Goal: Transaction & Acquisition: Purchase product/service

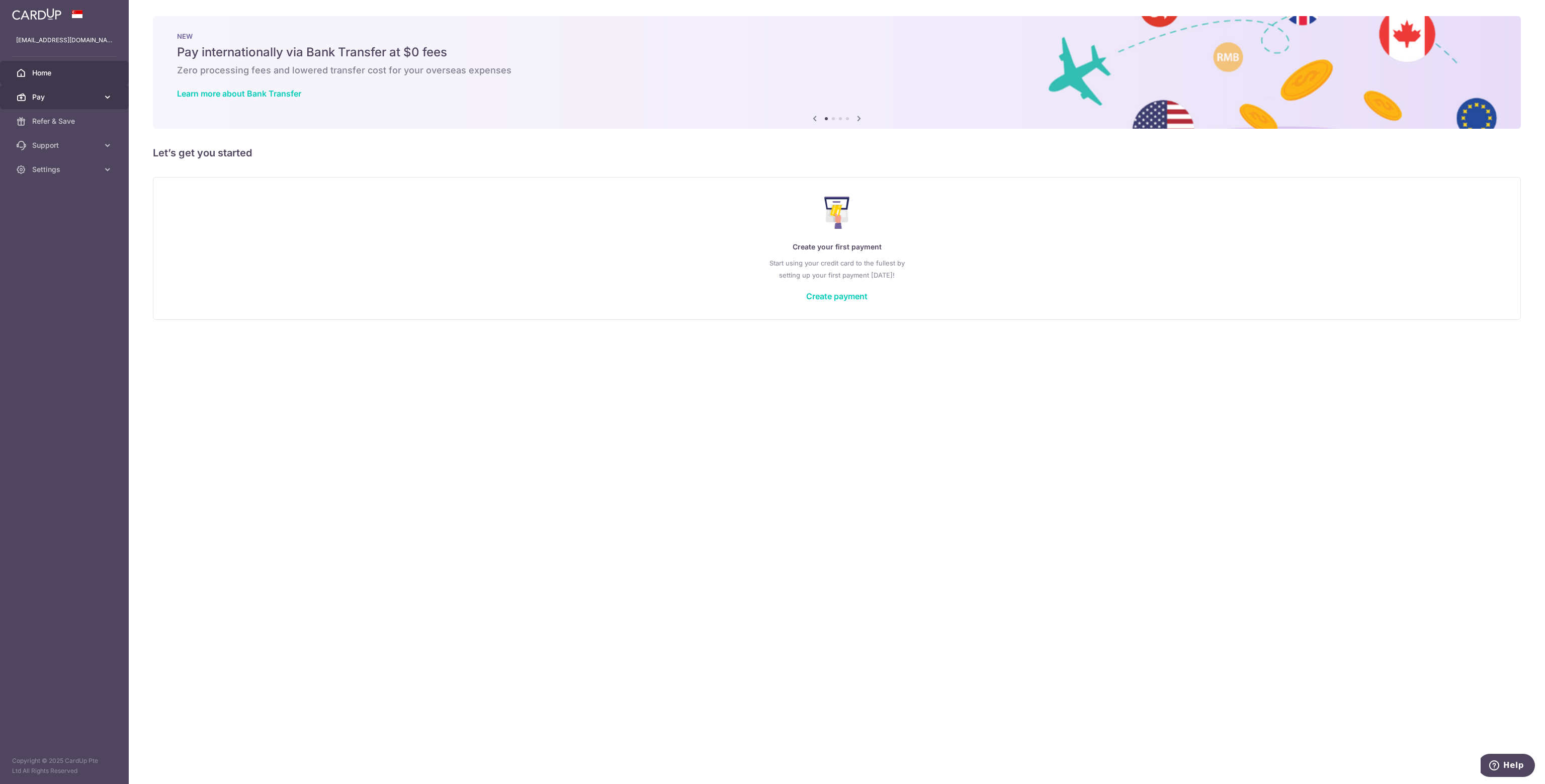
click at [107, 93] on icon at bounding box center [107, 97] width 10 height 10
click at [820, 296] on link "Create payment" at bounding box center [837, 296] width 61 height 10
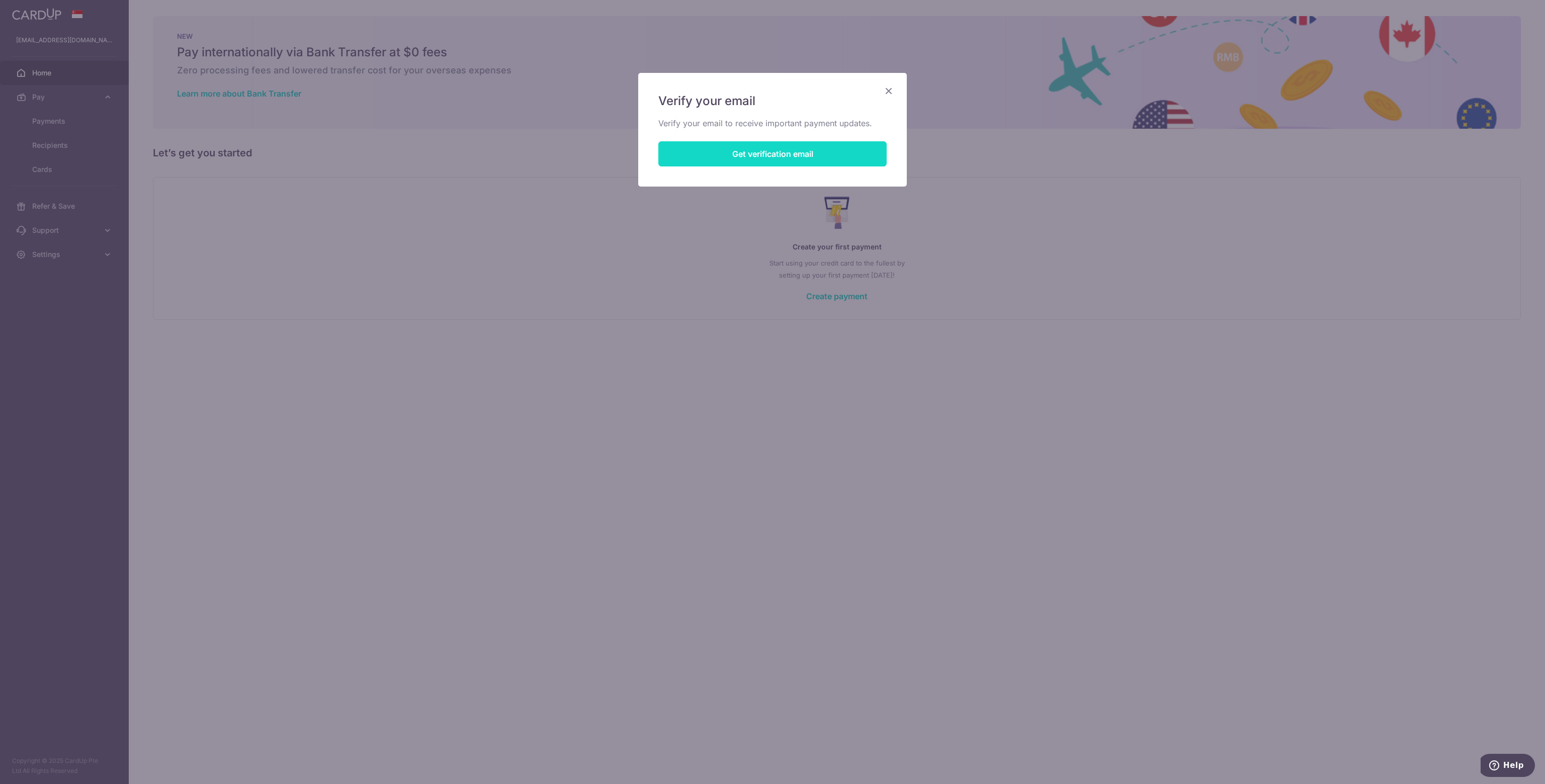
click at [754, 155] on button "Get verification email" at bounding box center [772, 154] width 228 height 25
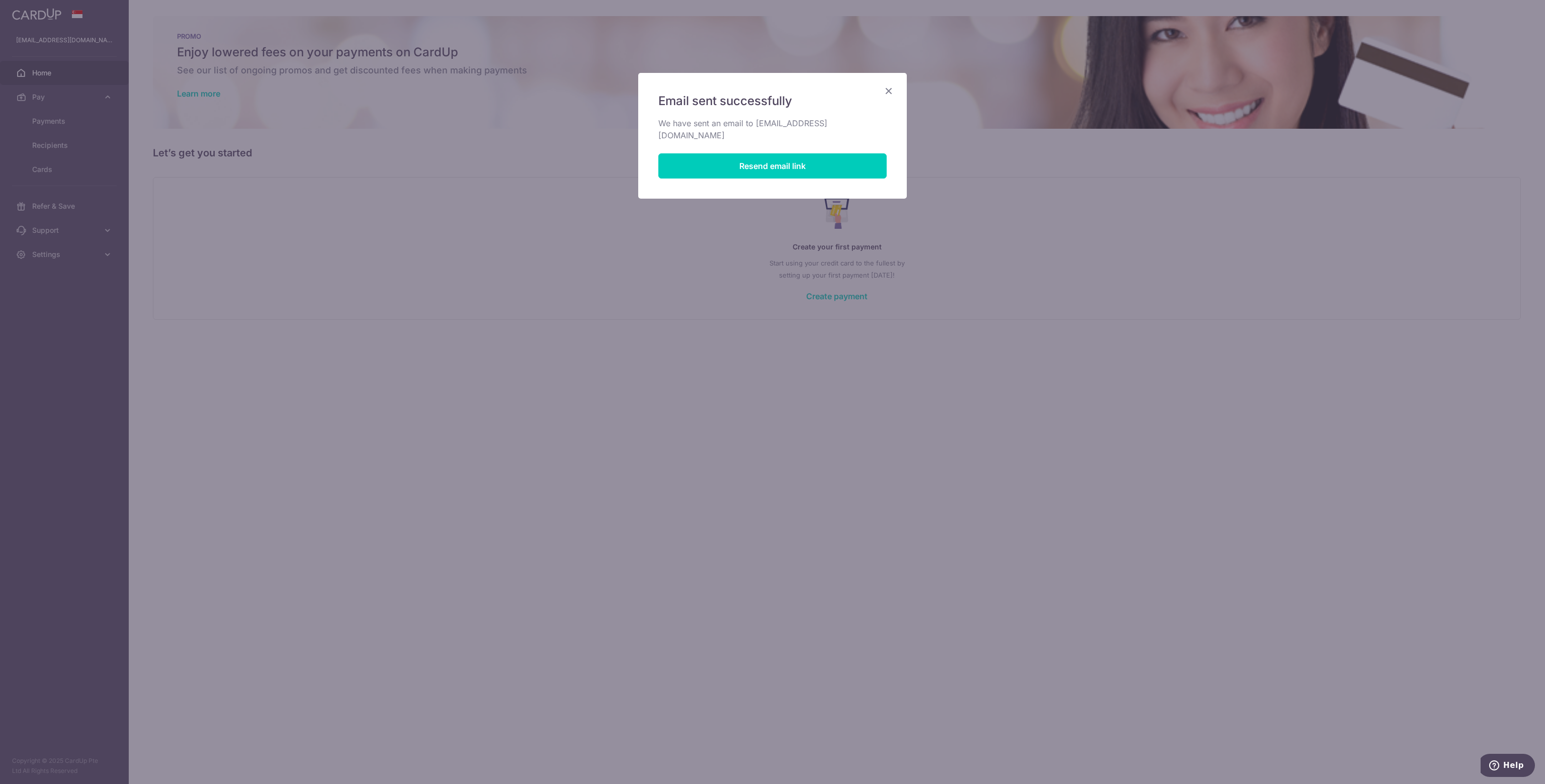
click at [889, 88] on icon "Close" at bounding box center [888, 91] width 12 height 13
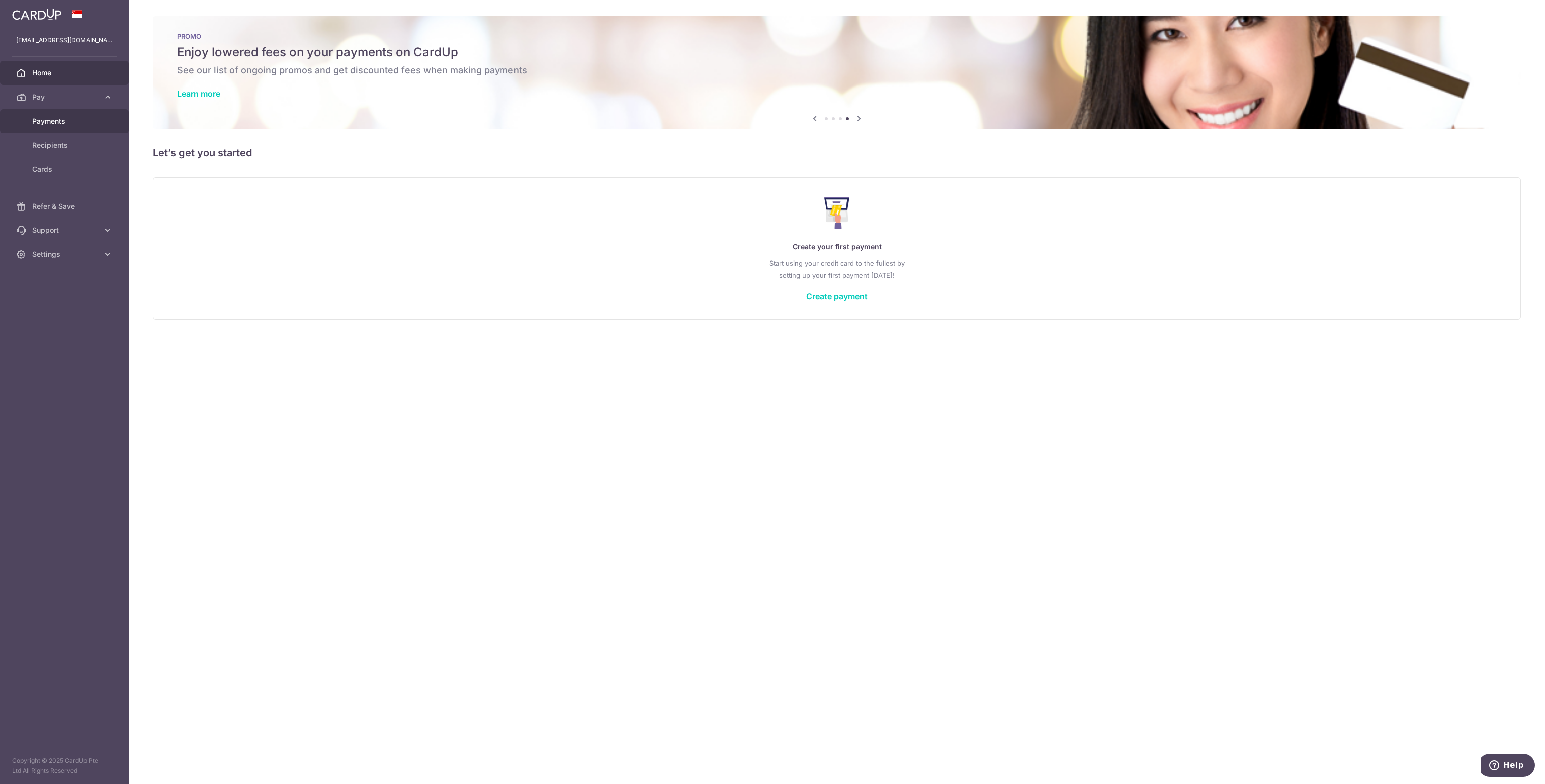
click at [79, 112] on link "Payments" at bounding box center [64, 121] width 129 height 24
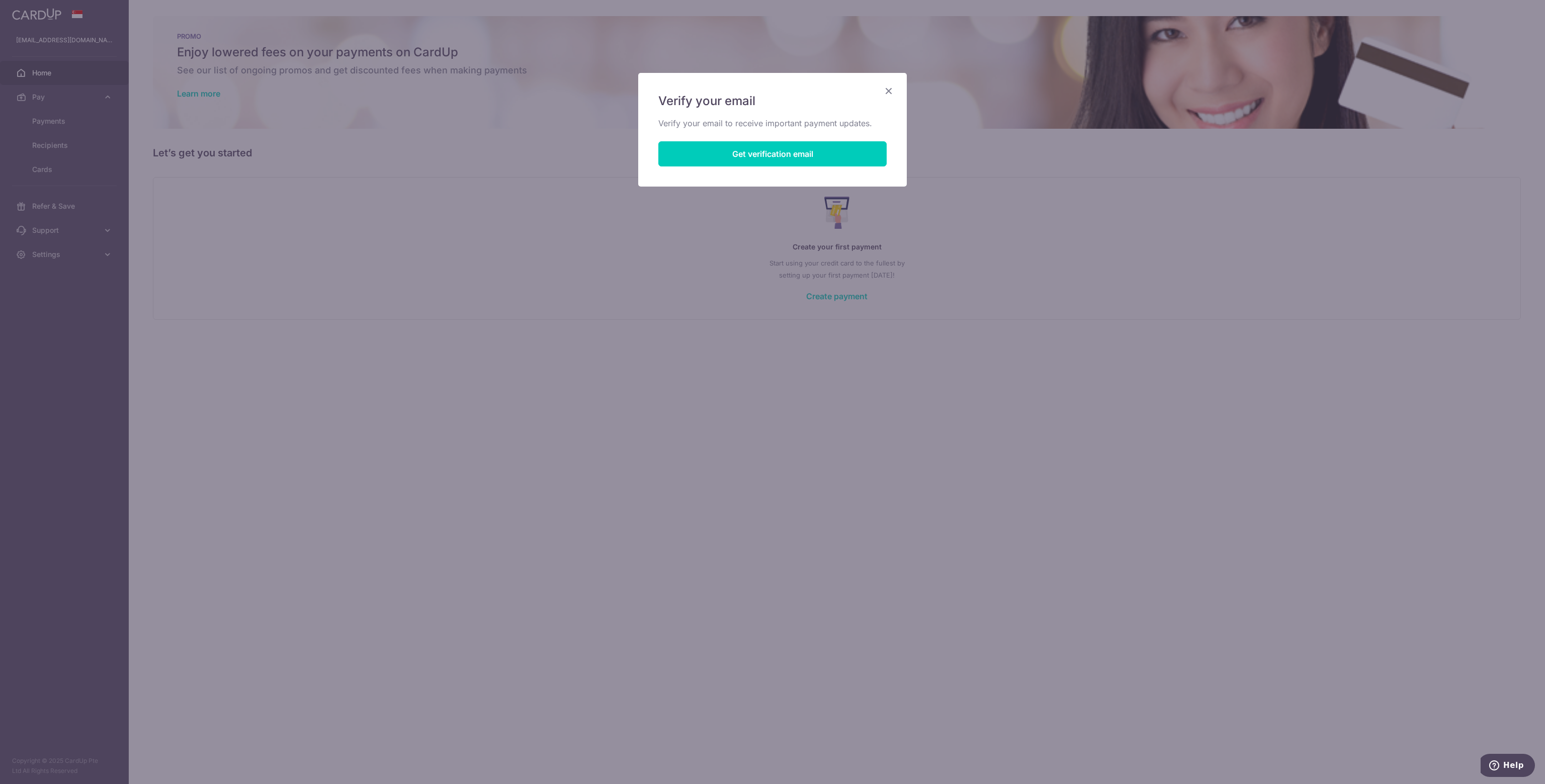
drag, startPoint x: 893, startPoint y: 89, endPoint x: 622, endPoint y: 84, distance: 271.0
click at [893, 88] on icon "Close" at bounding box center [888, 91] width 12 height 13
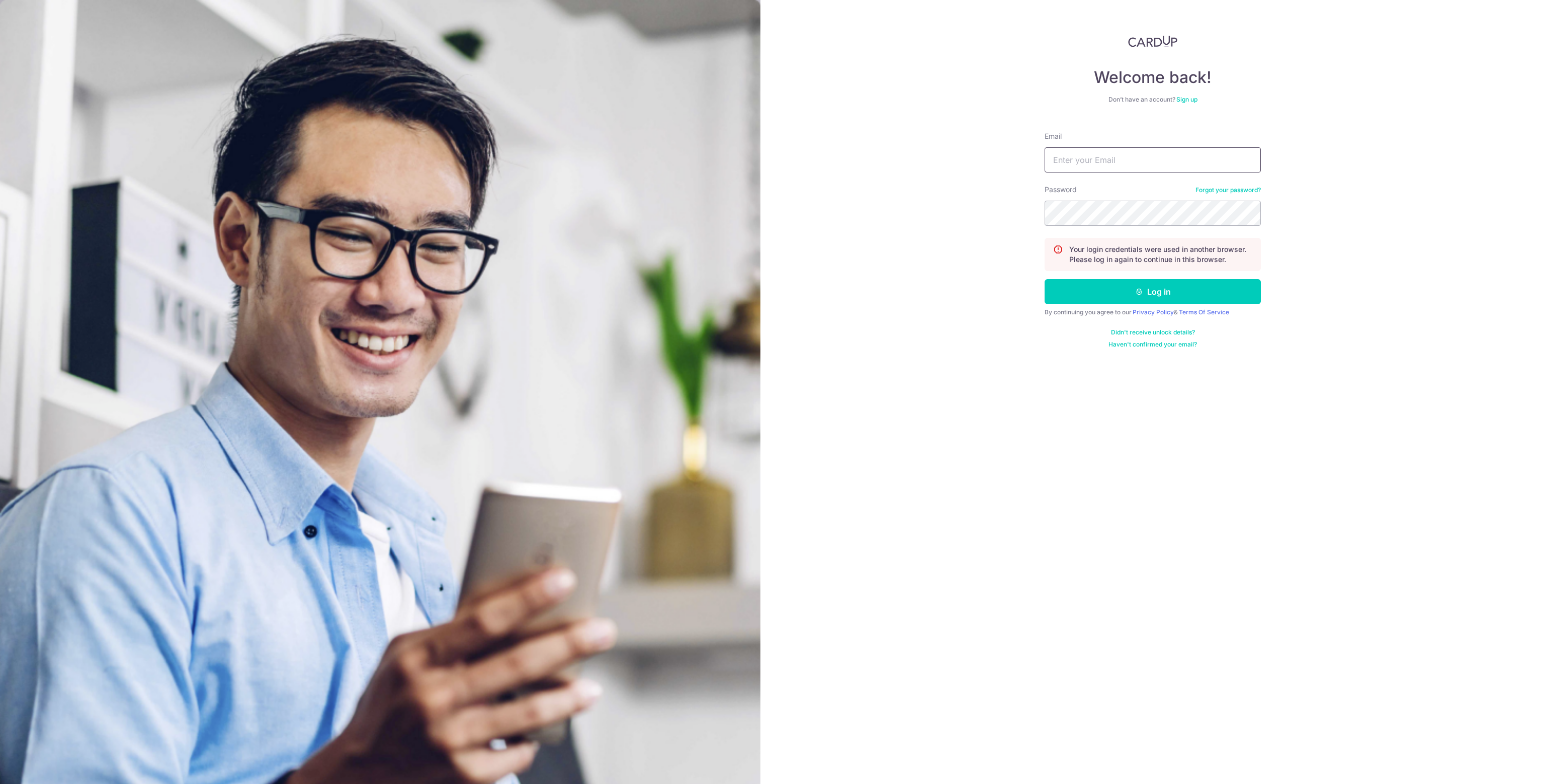
click at [1100, 162] on input "Email" at bounding box center [1152, 160] width 217 height 25
type input "[EMAIL_ADDRESS][DOMAIN_NAME]"
click at [1161, 292] on button "Log in" at bounding box center [1152, 291] width 217 height 25
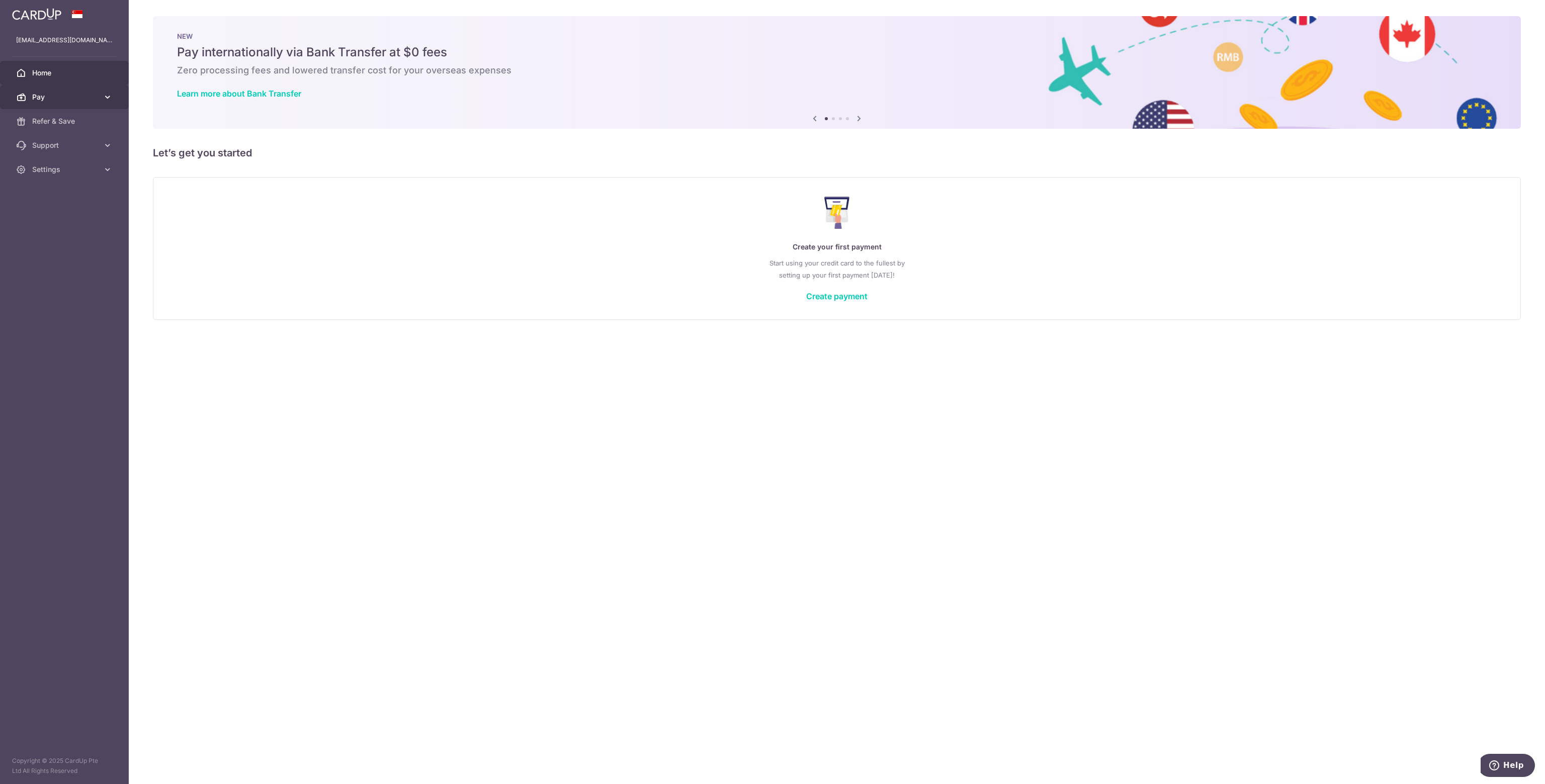
click at [70, 88] on link "Pay" at bounding box center [64, 97] width 129 height 24
click at [69, 110] on link "Payments" at bounding box center [64, 121] width 129 height 24
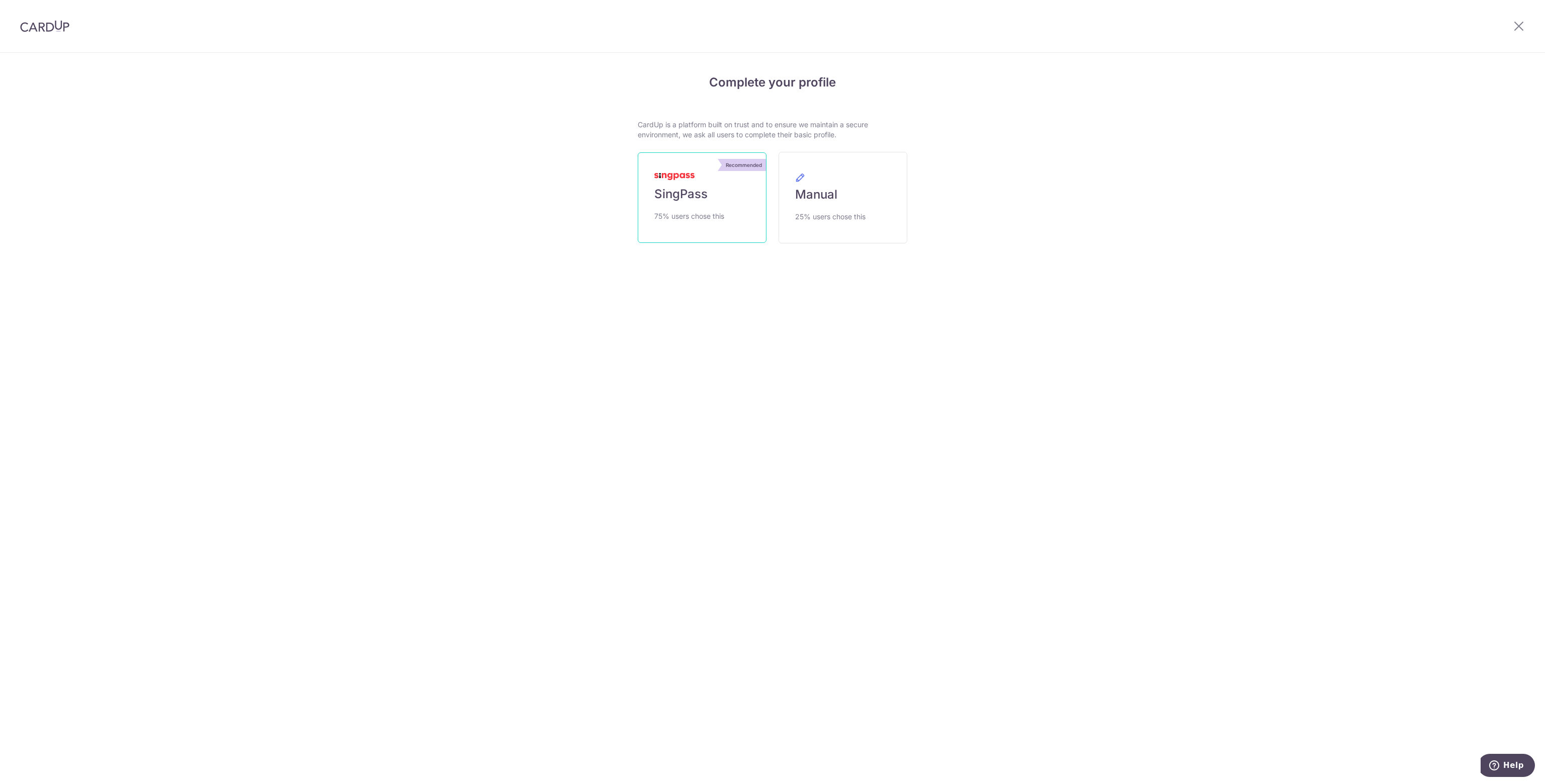
click at [743, 216] on link "Recommended SingPass 75% users chose this" at bounding box center [701, 198] width 129 height 90
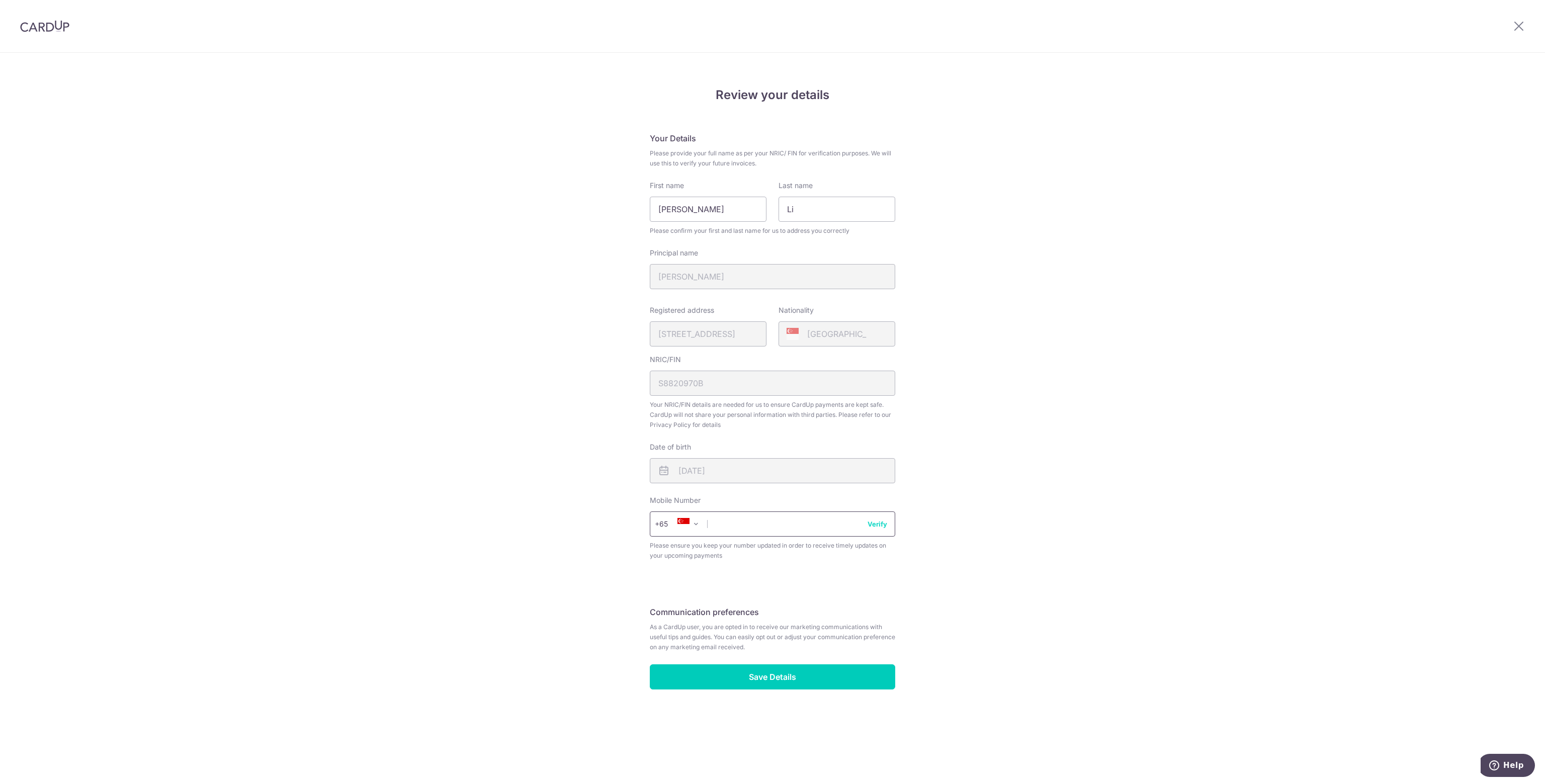
click at [753, 524] on input "text" at bounding box center [772, 524] width 245 height 25
type input "81210834"
click at [781, 678] on input "Save Details" at bounding box center [772, 677] width 245 height 25
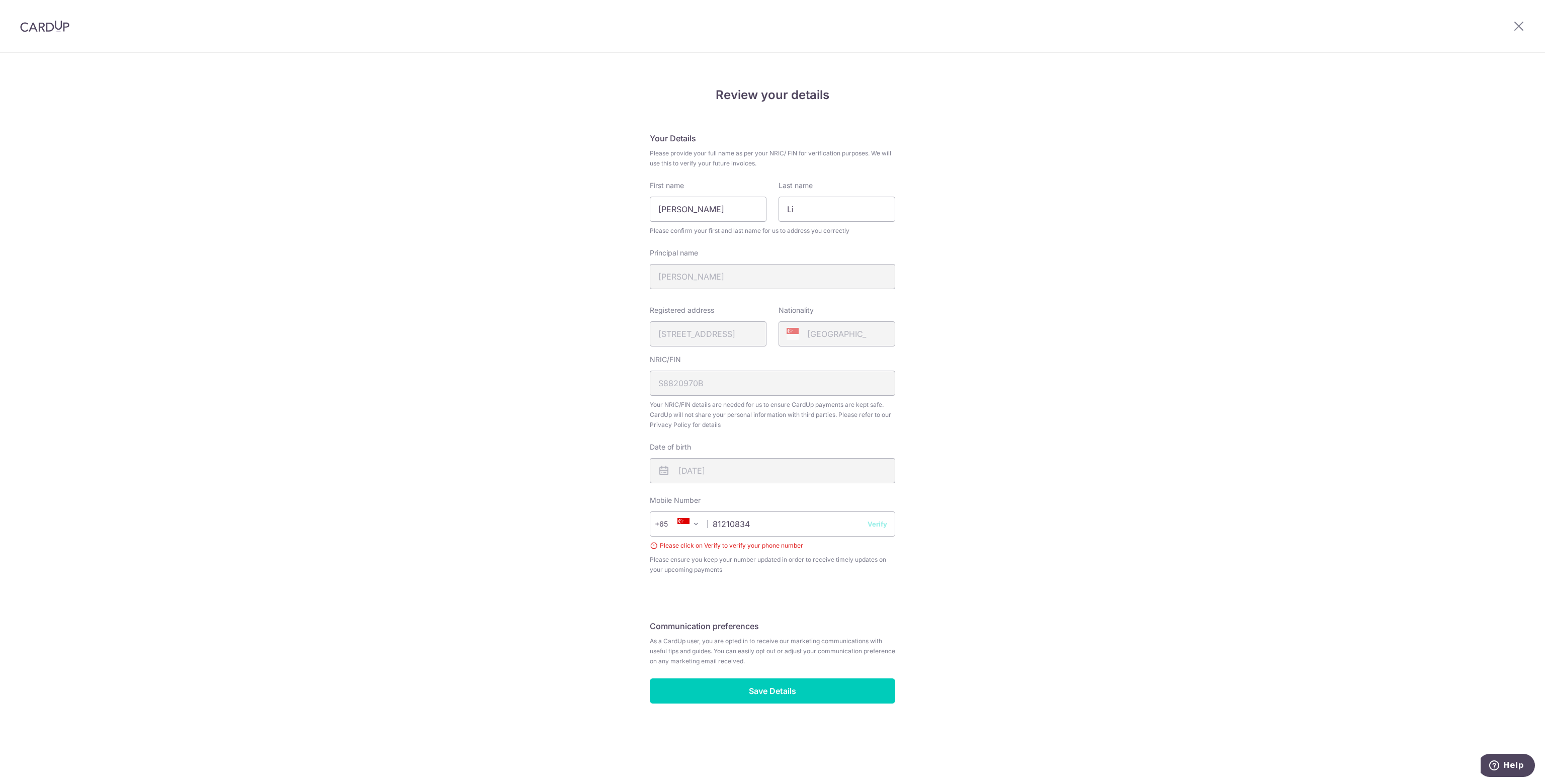
click at [881, 521] on button "Verify" at bounding box center [877, 523] width 20 height 10
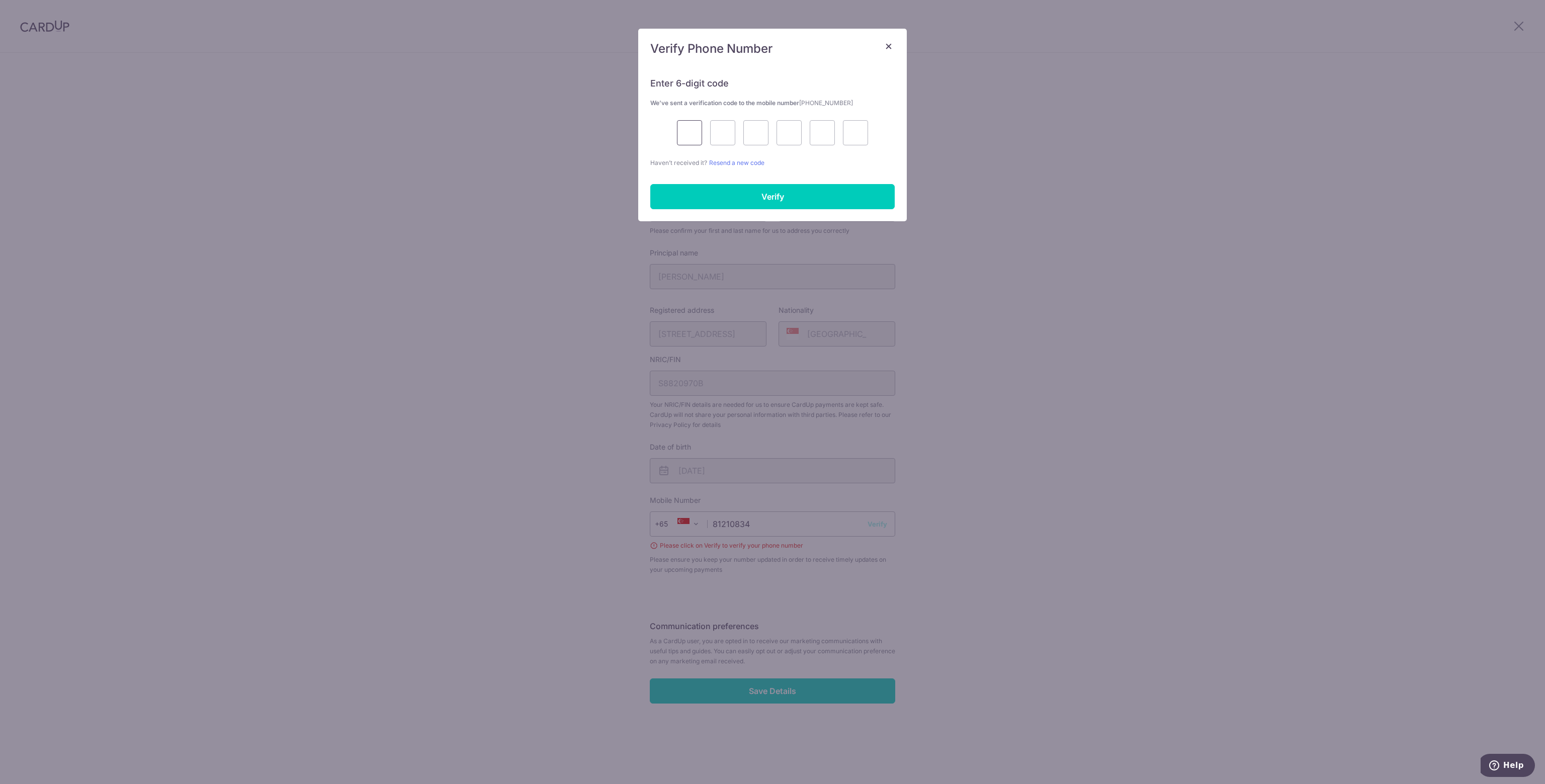
click at [691, 122] on input "text" at bounding box center [689, 133] width 25 height 25
type input "6"
type input "7"
type input "5"
type input "3"
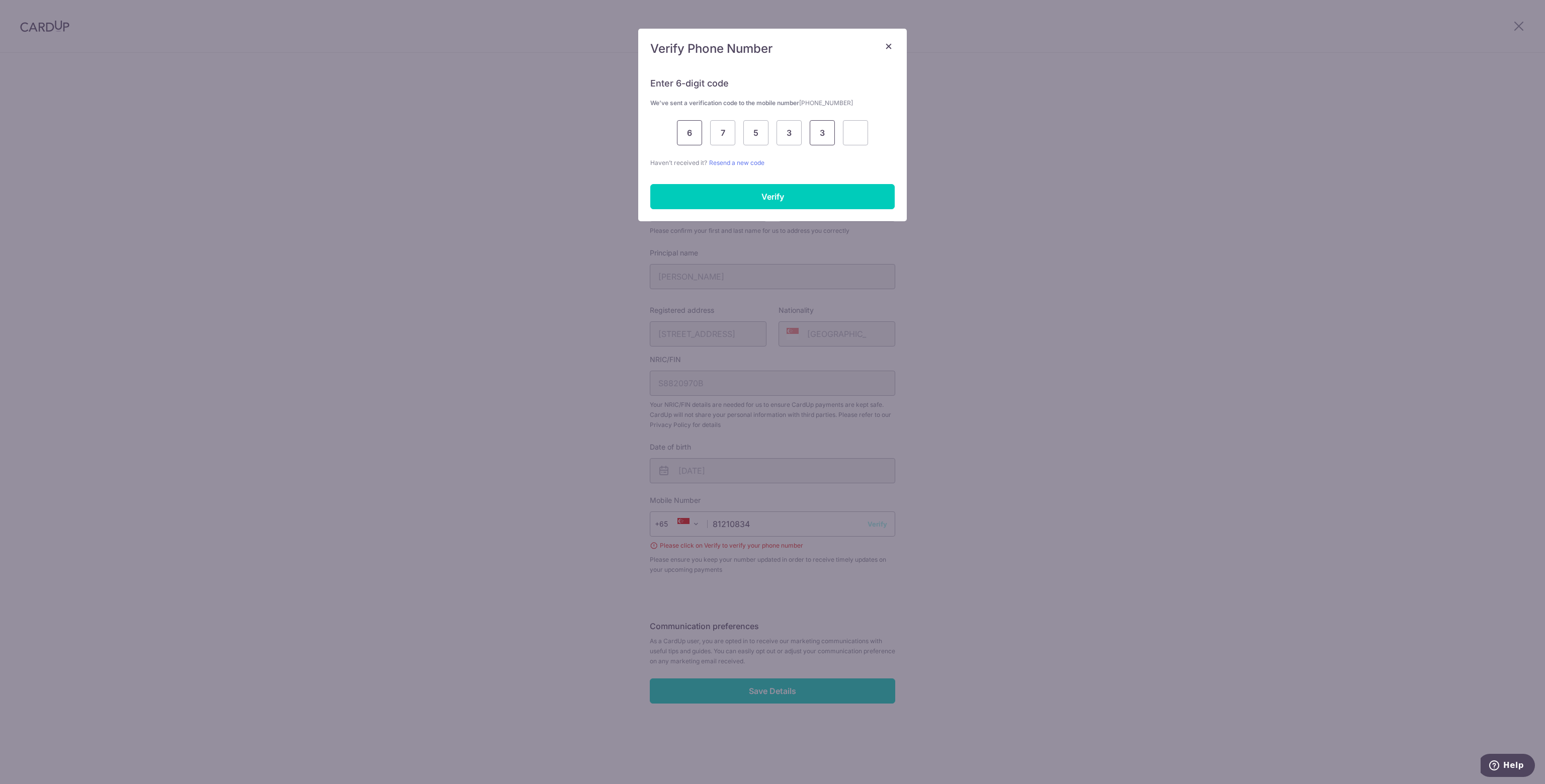
type input "3"
type input "6"
click at [702, 191] on input "Verify" at bounding box center [772, 197] width 245 height 25
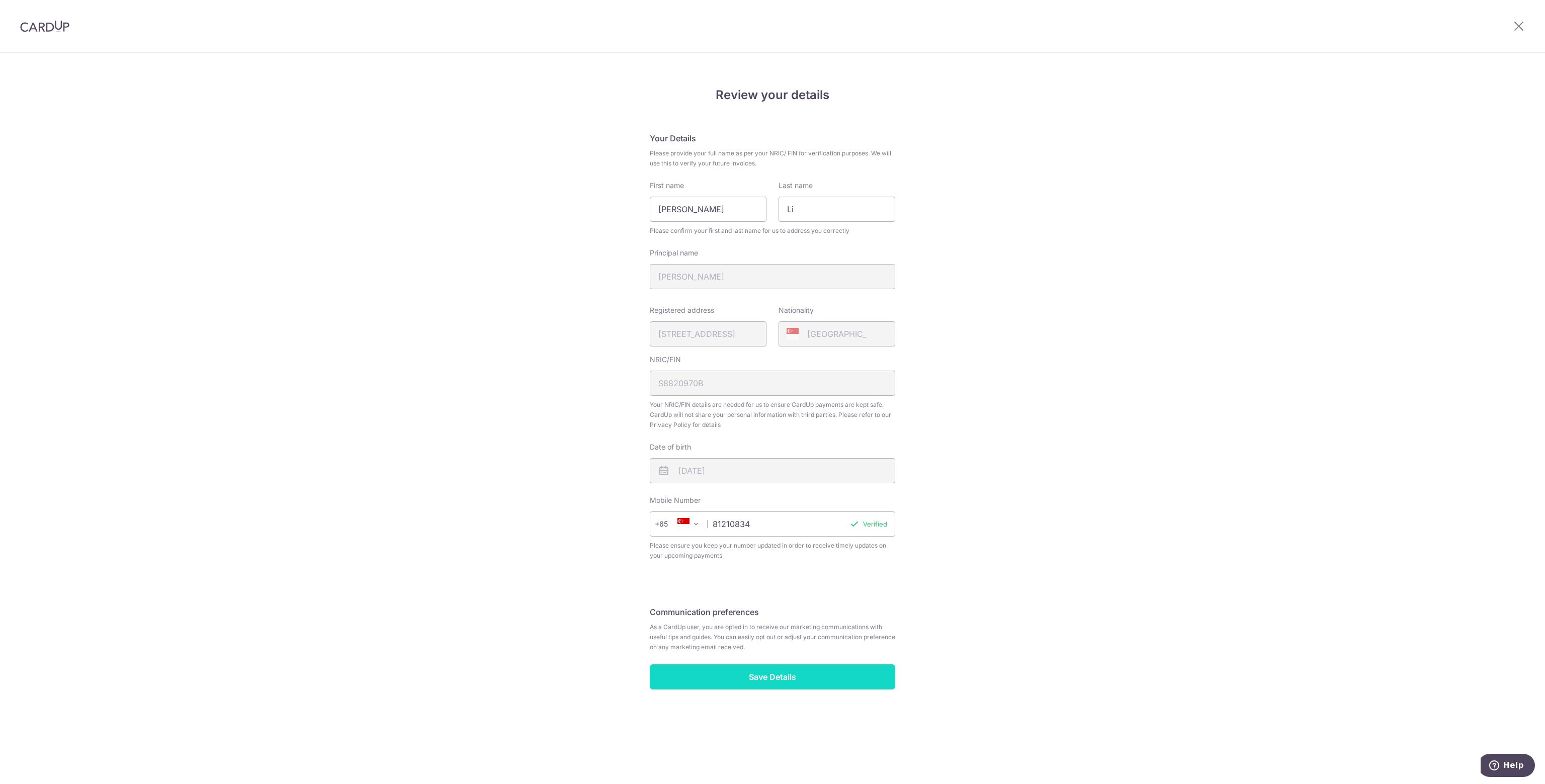
click at [826, 686] on input "Save Details" at bounding box center [772, 677] width 245 height 25
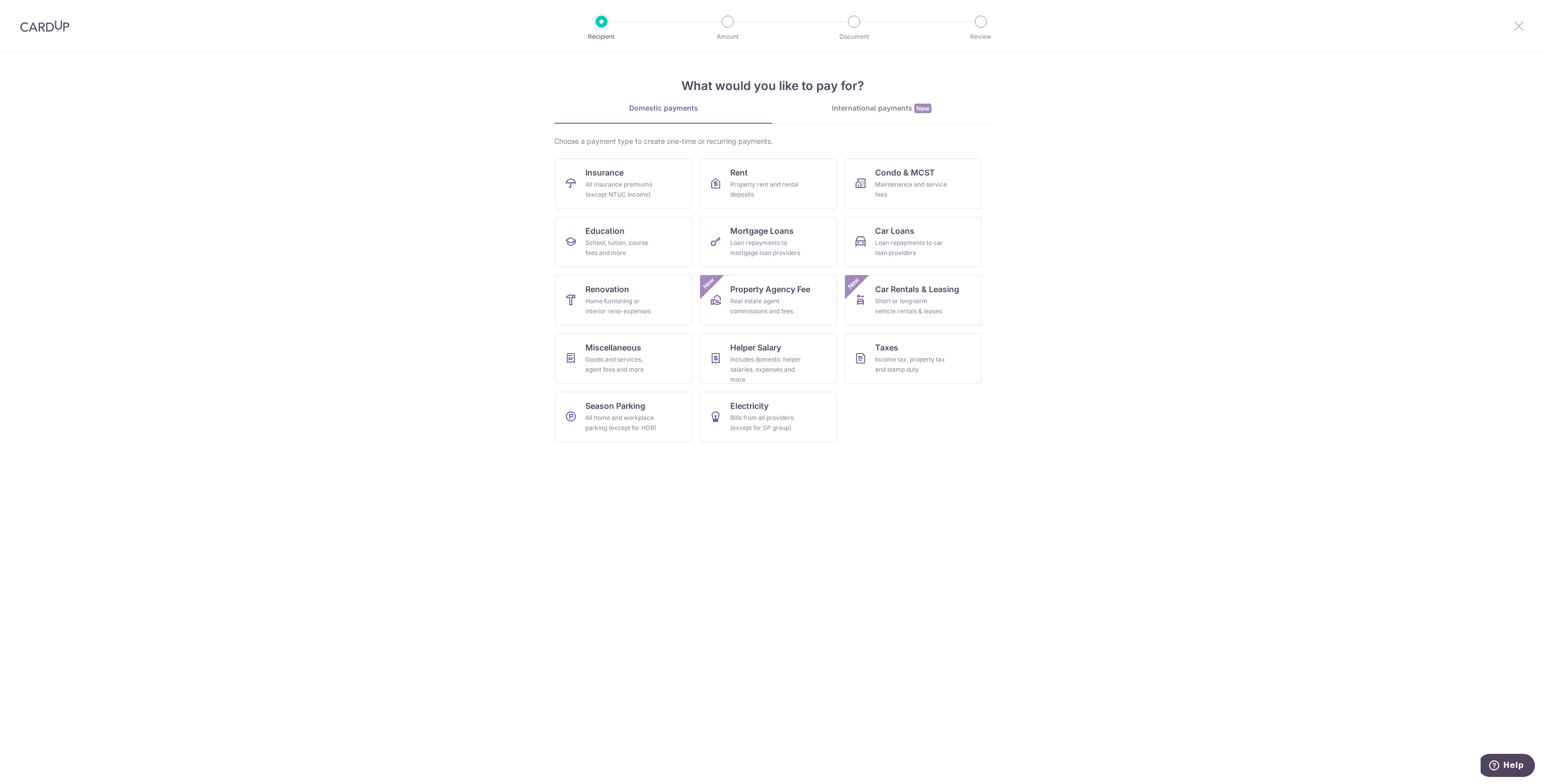
click at [1521, 25] on icon at bounding box center [1518, 26] width 12 height 13
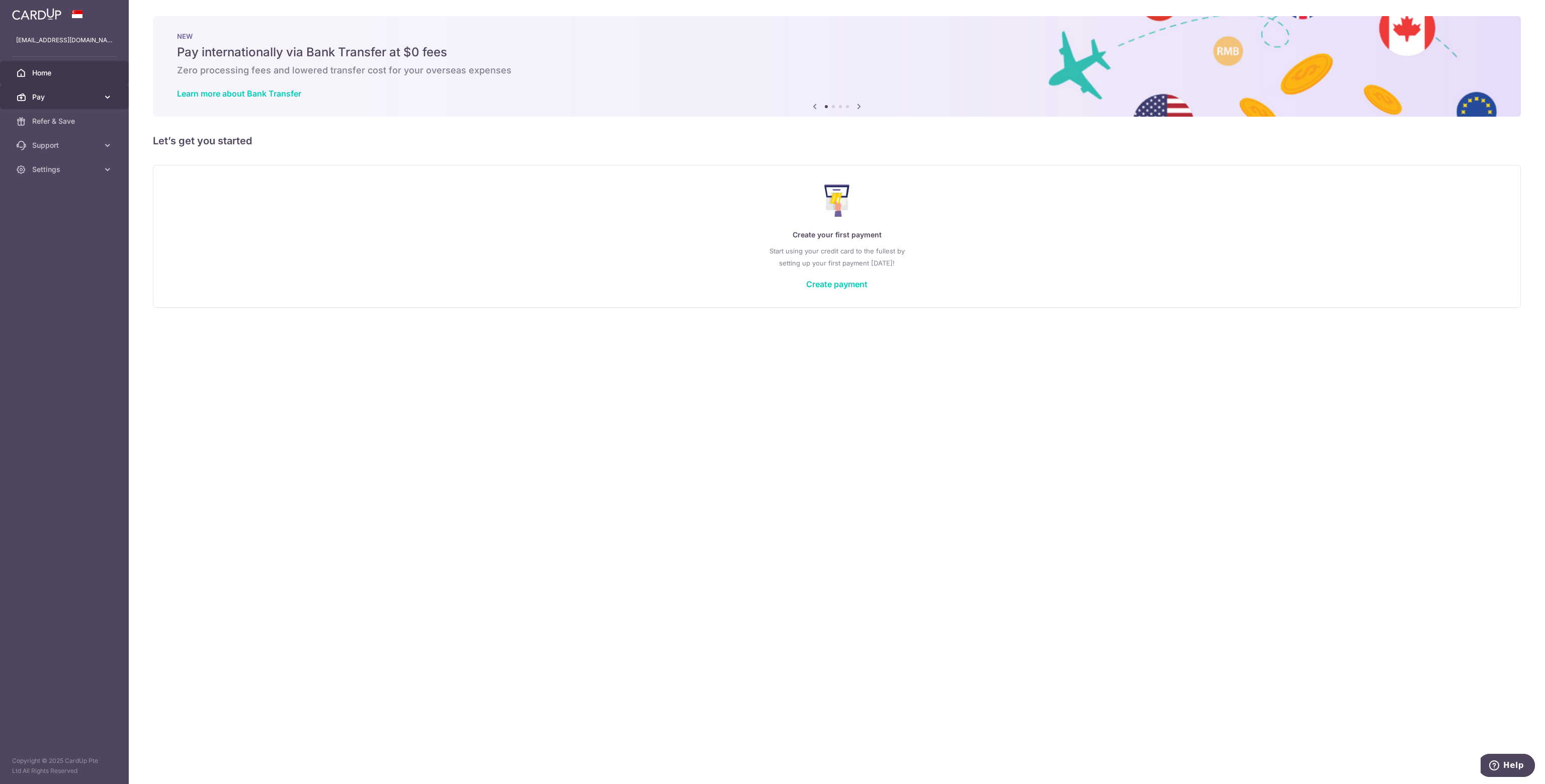
click at [109, 94] on icon at bounding box center [107, 97] width 10 height 10
click at [60, 172] on span "Cards" at bounding box center [66, 169] width 67 height 10
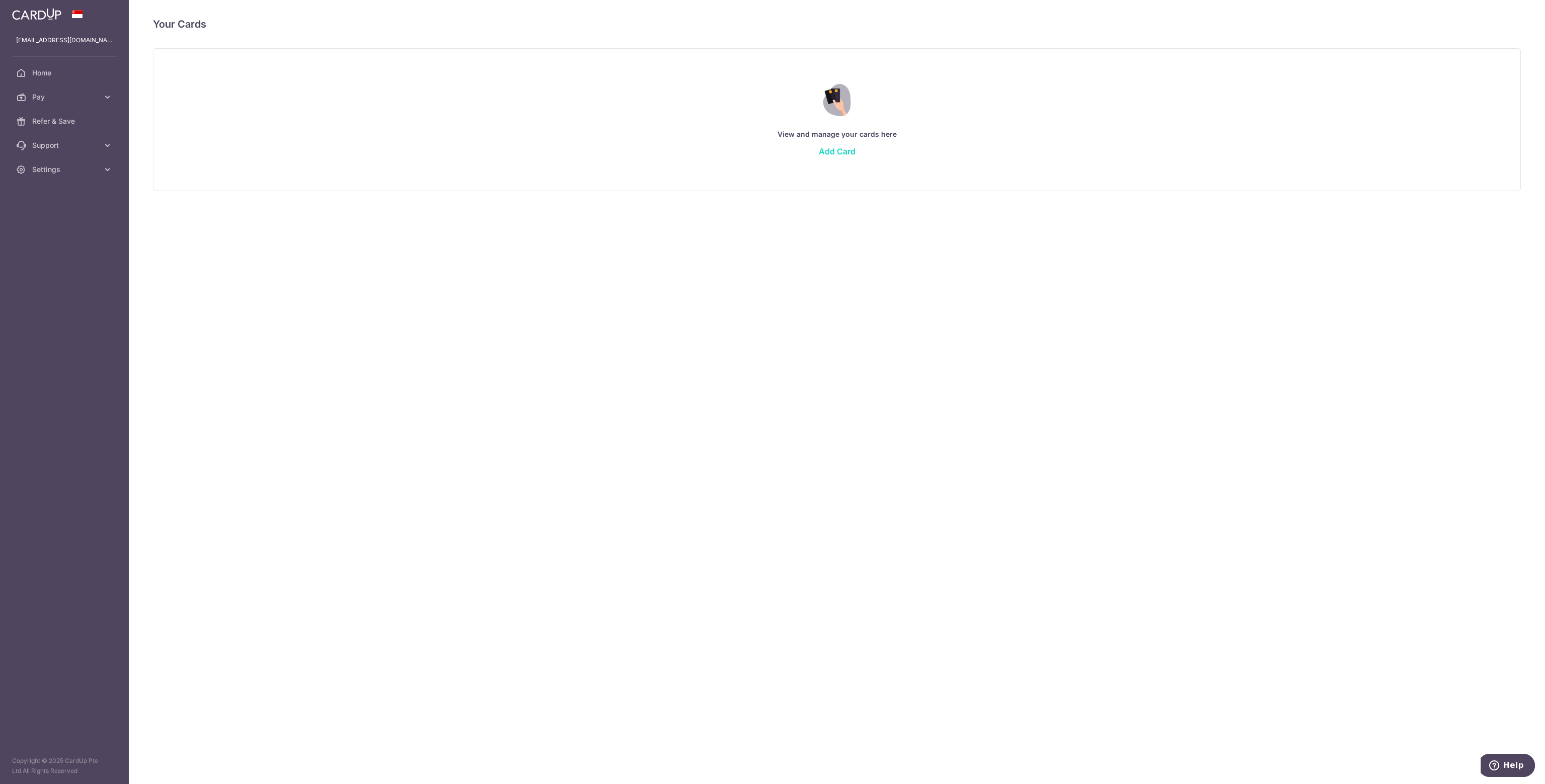
click at [846, 148] on link "Add Card" at bounding box center [837, 151] width 37 height 10
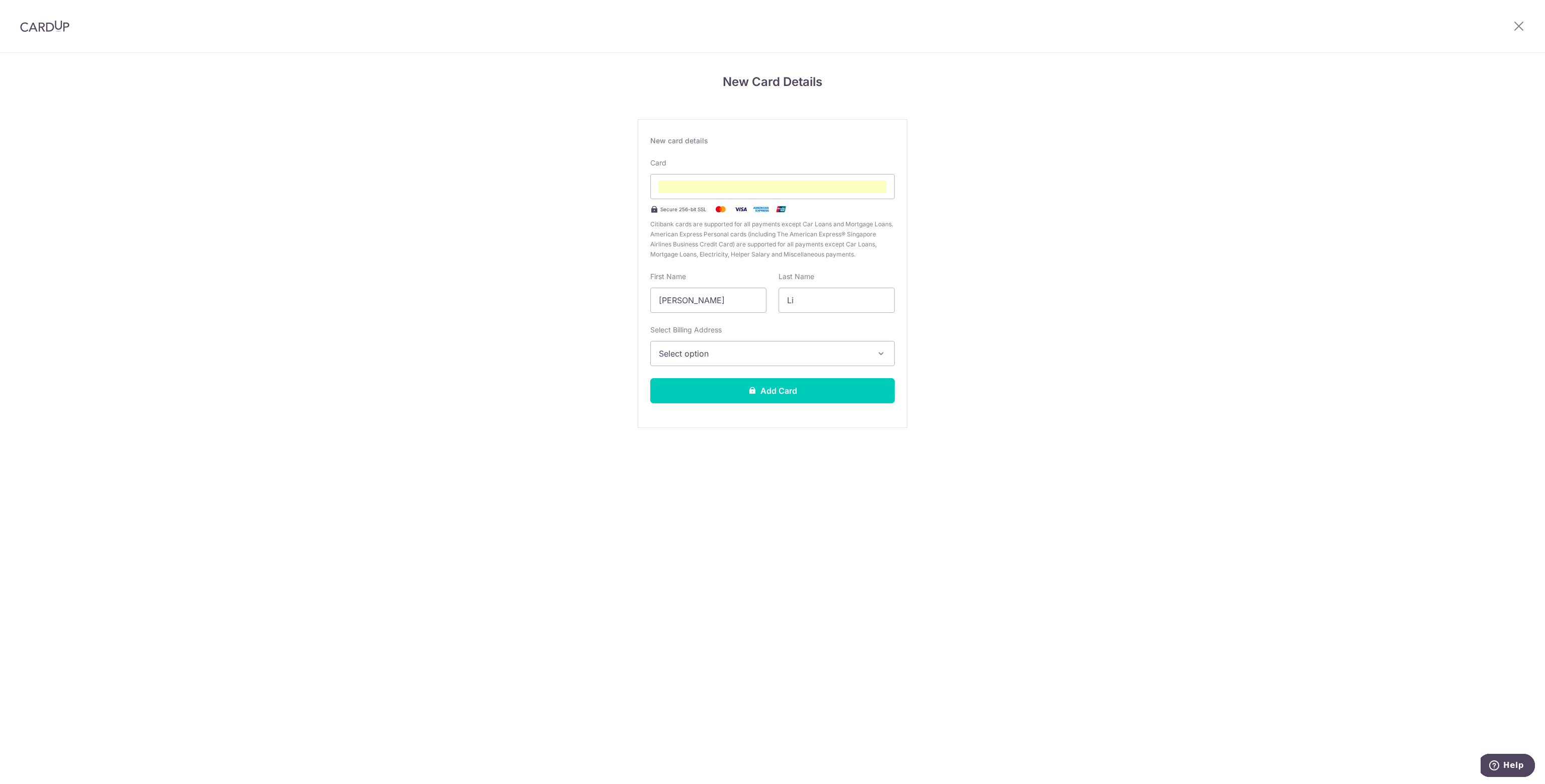
click at [753, 353] on span "Select option" at bounding box center [763, 353] width 209 height 12
click at [1040, 351] on div "New Card Details New card details Card Secure 256-bit SSL Citibank cards are su…" at bounding box center [772, 264] width 1545 height 422
click at [801, 388] on button "Add Card" at bounding box center [772, 391] width 245 height 25
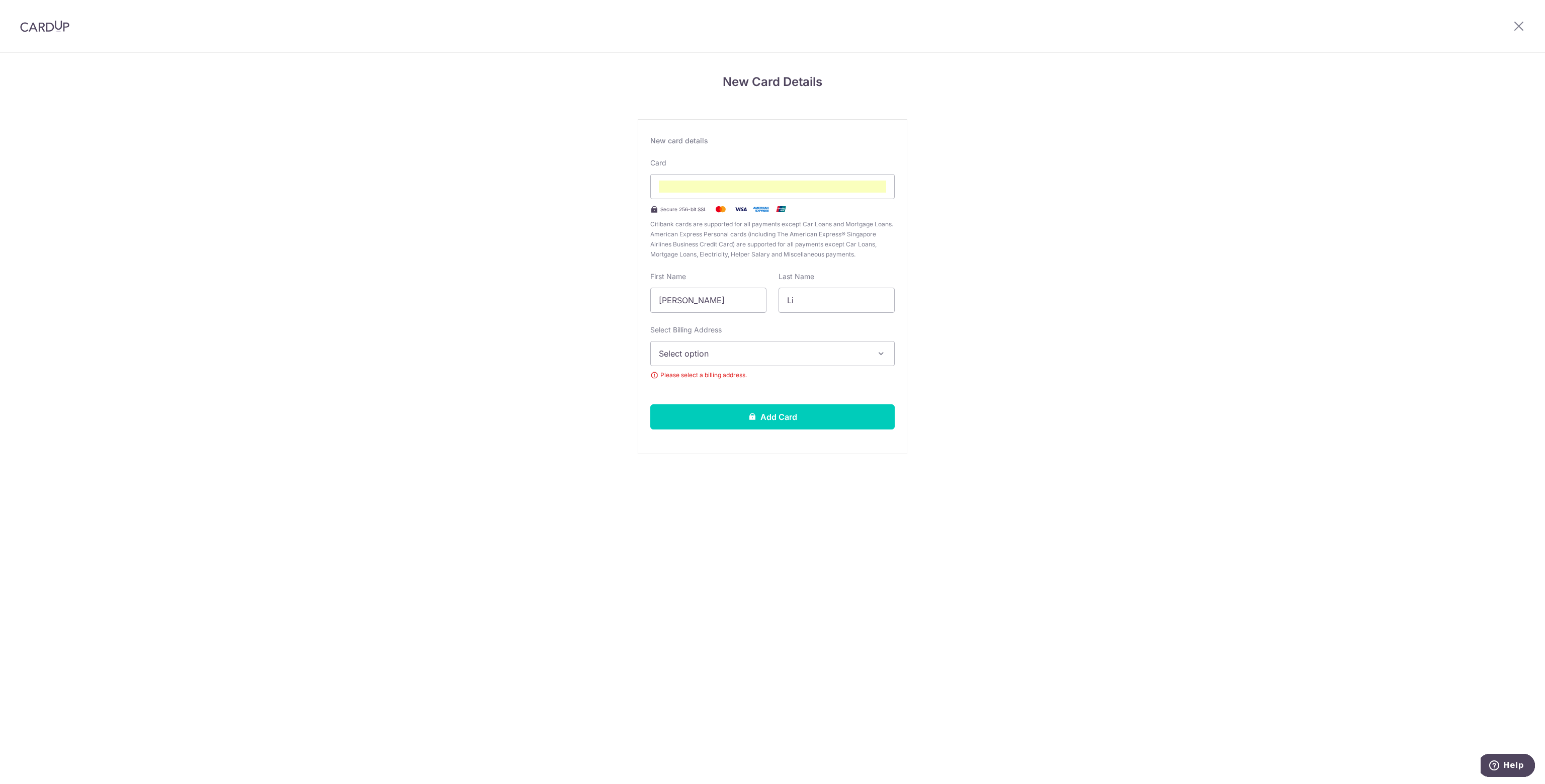
click at [763, 344] on button "Select option" at bounding box center [772, 354] width 245 height 25
click at [741, 383] on span "Add Billing Address" at bounding box center [782, 381] width 209 height 10
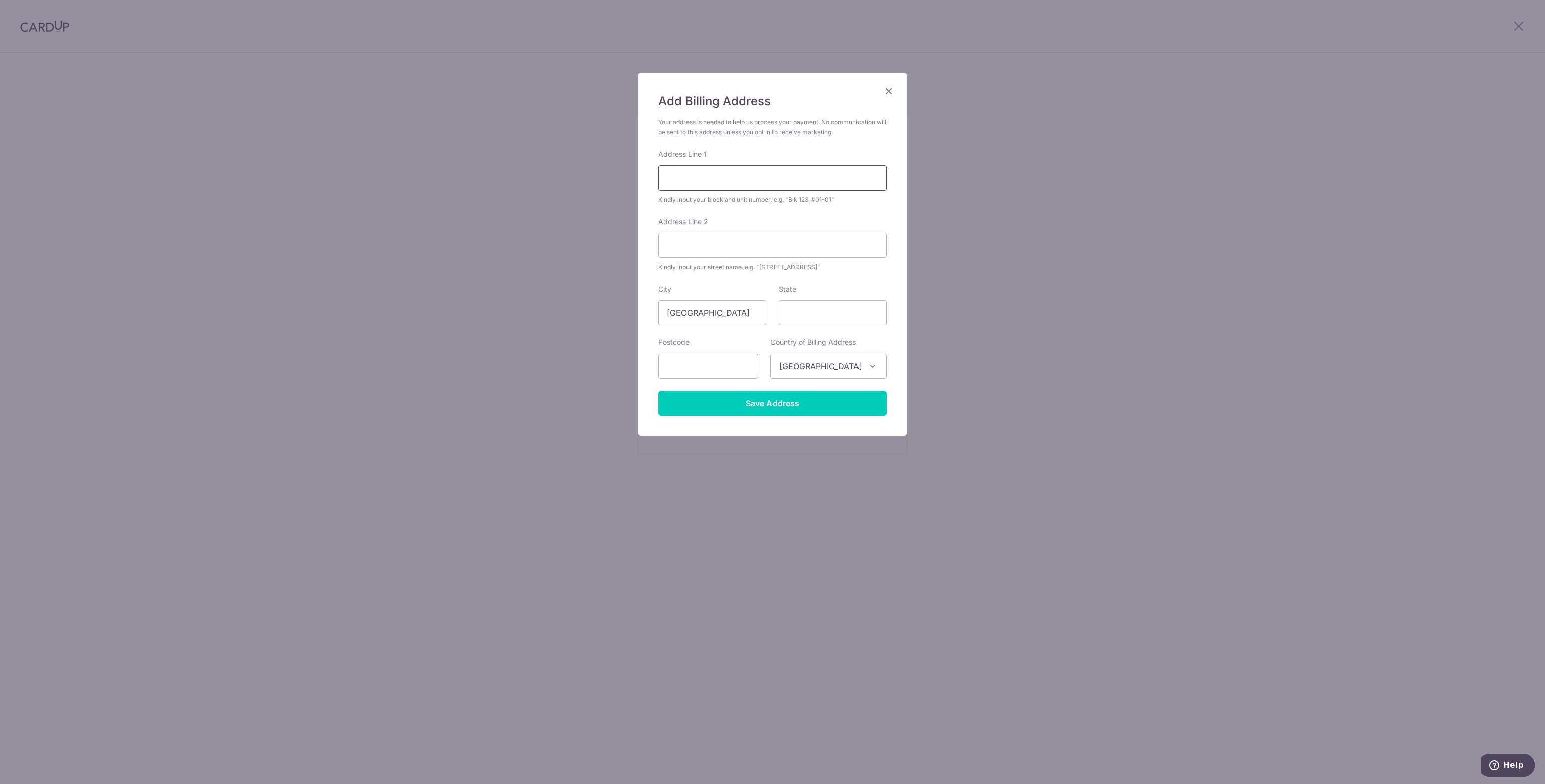
drag, startPoint x: 693, startPoint y: 172, endPoint x: 708, endPoint y: 182, distance: 18.0
click at [694, 174] on input "Address Line 1" at bounding box center [772, 178] width 228 height 25
type input "5 Toh Yi Drive #05-221"
click at [830, 321] on input "State" at bounding box center [832, 313] width 108 height 25
click at [742, 380] on form "Your address is needed to help us process your payment. No communication will b…" at bounding box center [772, 266] width 228 height 299
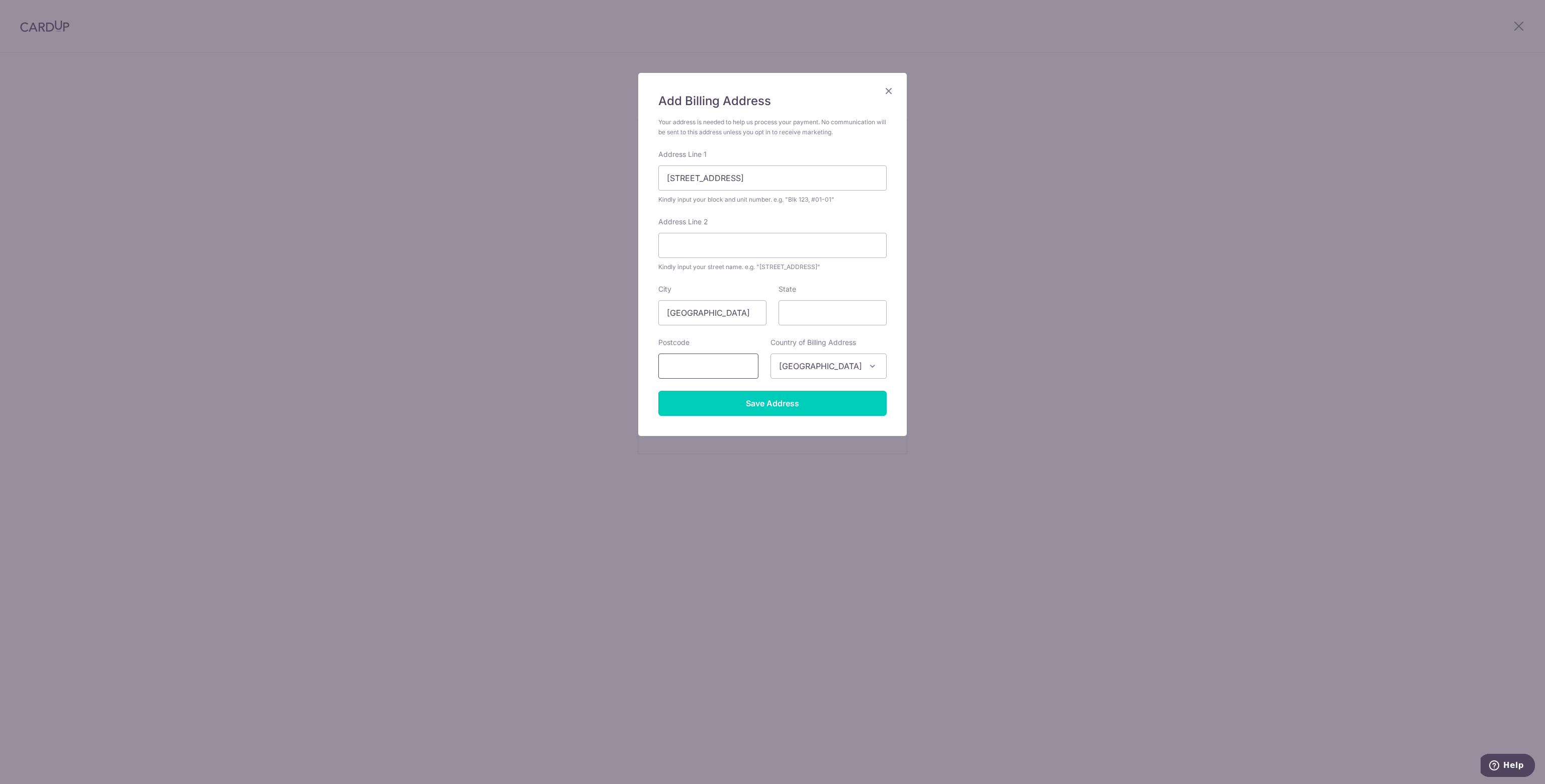
click at [741, 370] on input "text" at bounding box center [708, 366] width 100 height 25
type input "590005"
click at [833, 405] on input "Save Address" at bounding box center [772, 403] width 228 height 25
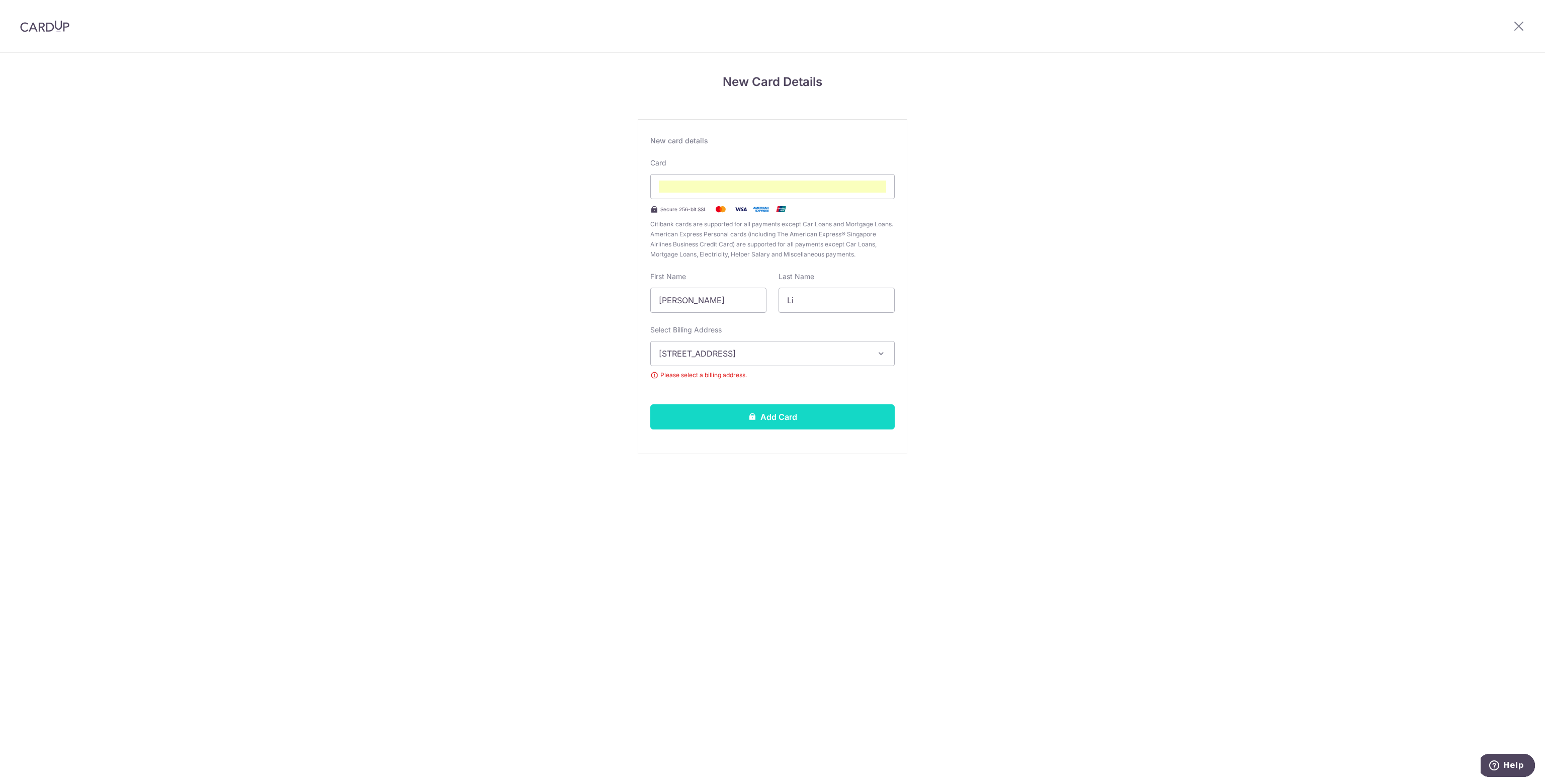
click at [804, 421] on button "Add Card" at bounding box center [772, 417] width 245 height 25
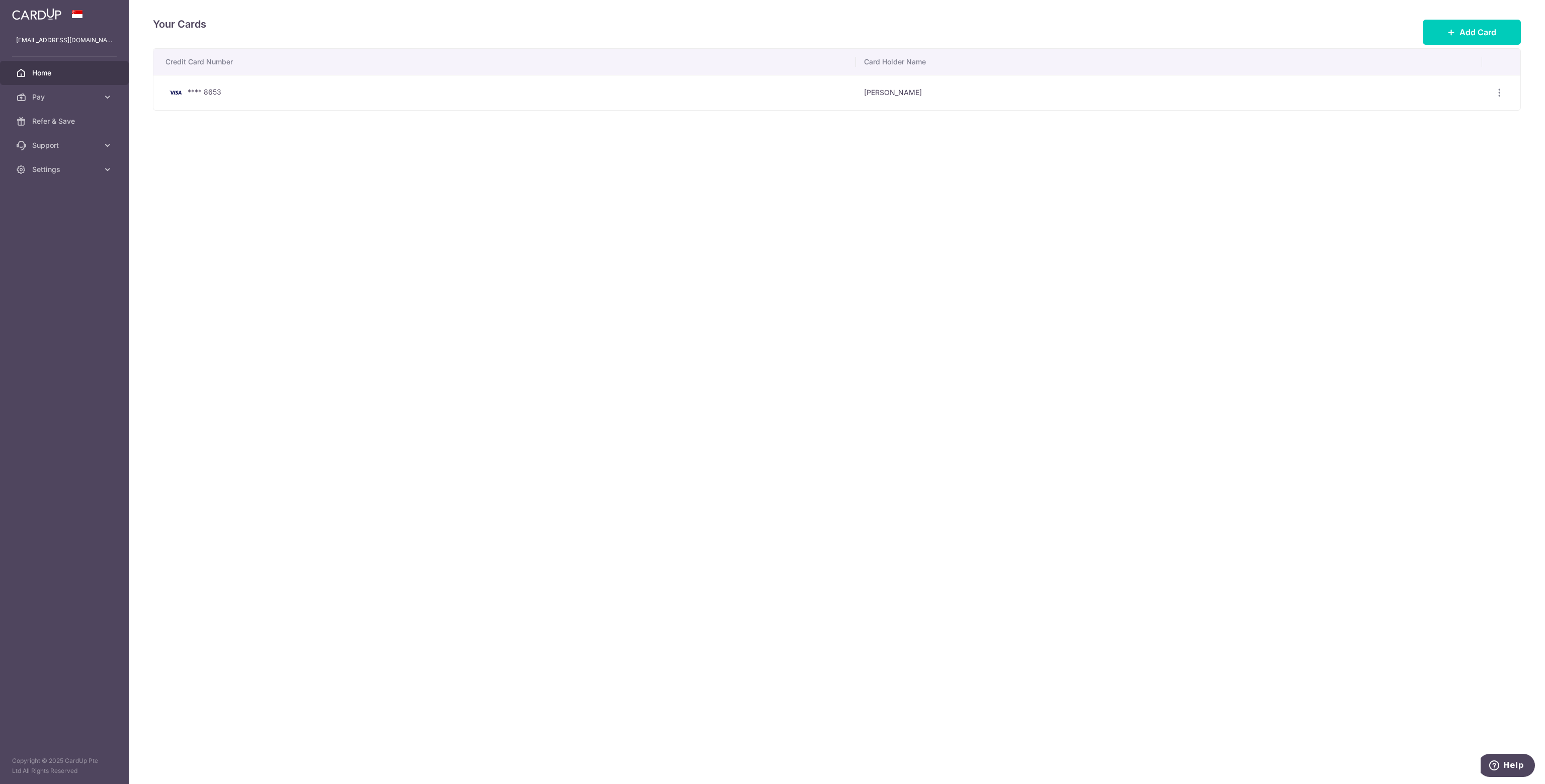
click at [37, 69] on span "Home" at bounding box center [66, 72] width 67 height 10
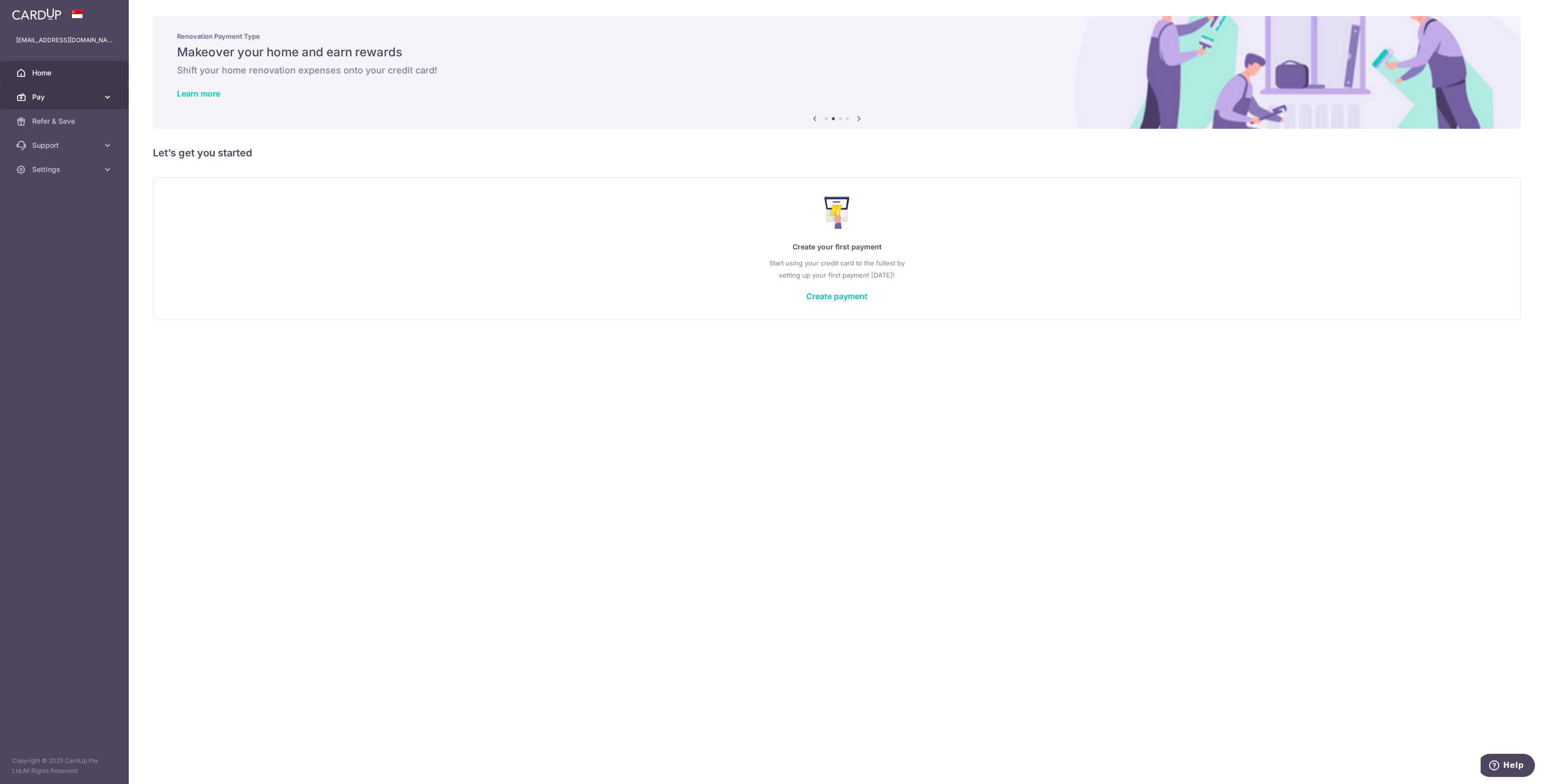
click at [110, 97] on icon at bounding box center [107, 97] width 10 height 10
click at [58, 124] on span "Payments" at bounding box center [66, 121] width 67 height 10
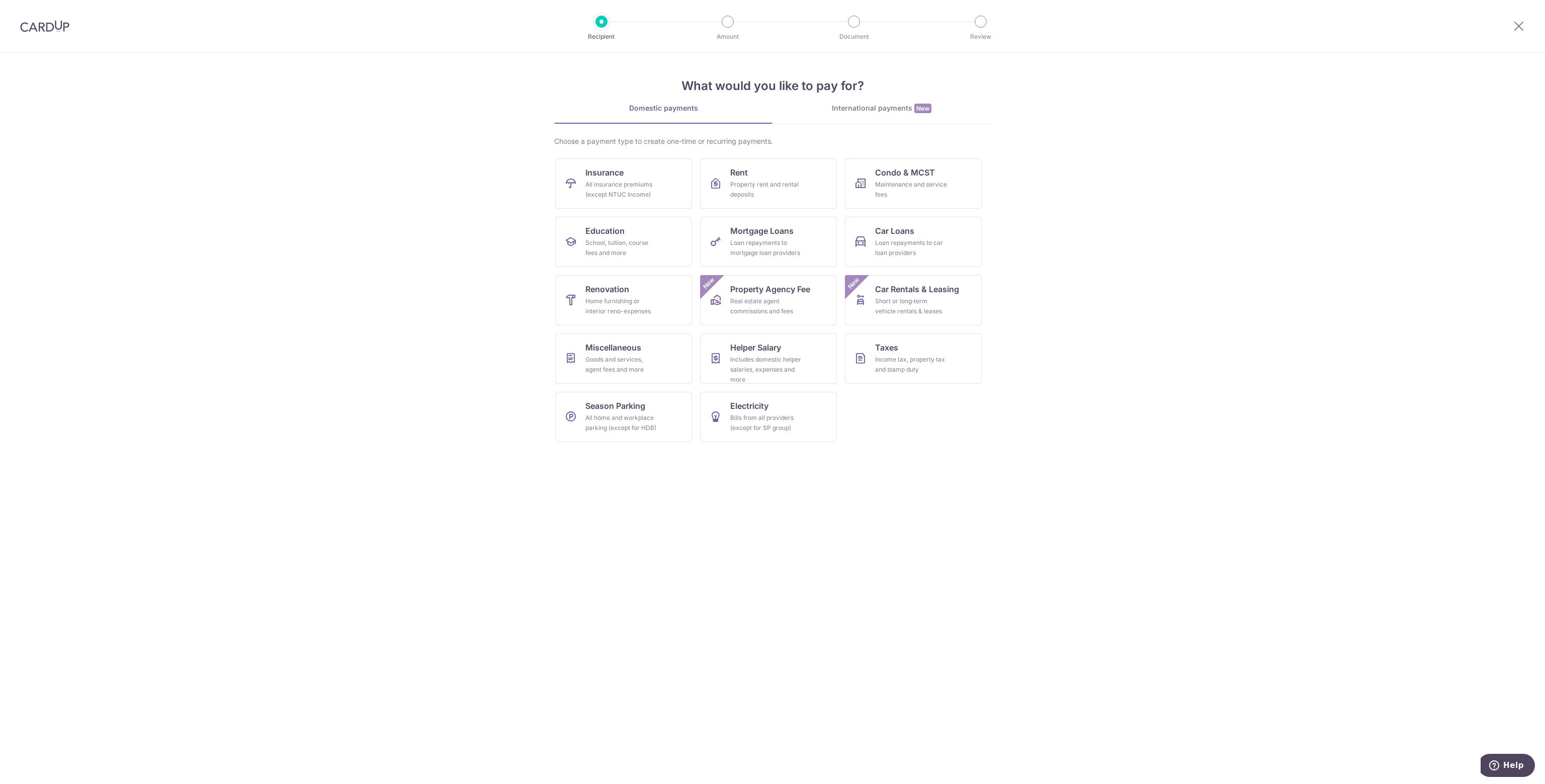
click at [856, 103] on div "International payments New" at bounding box center [882, 108] width 218 height 11
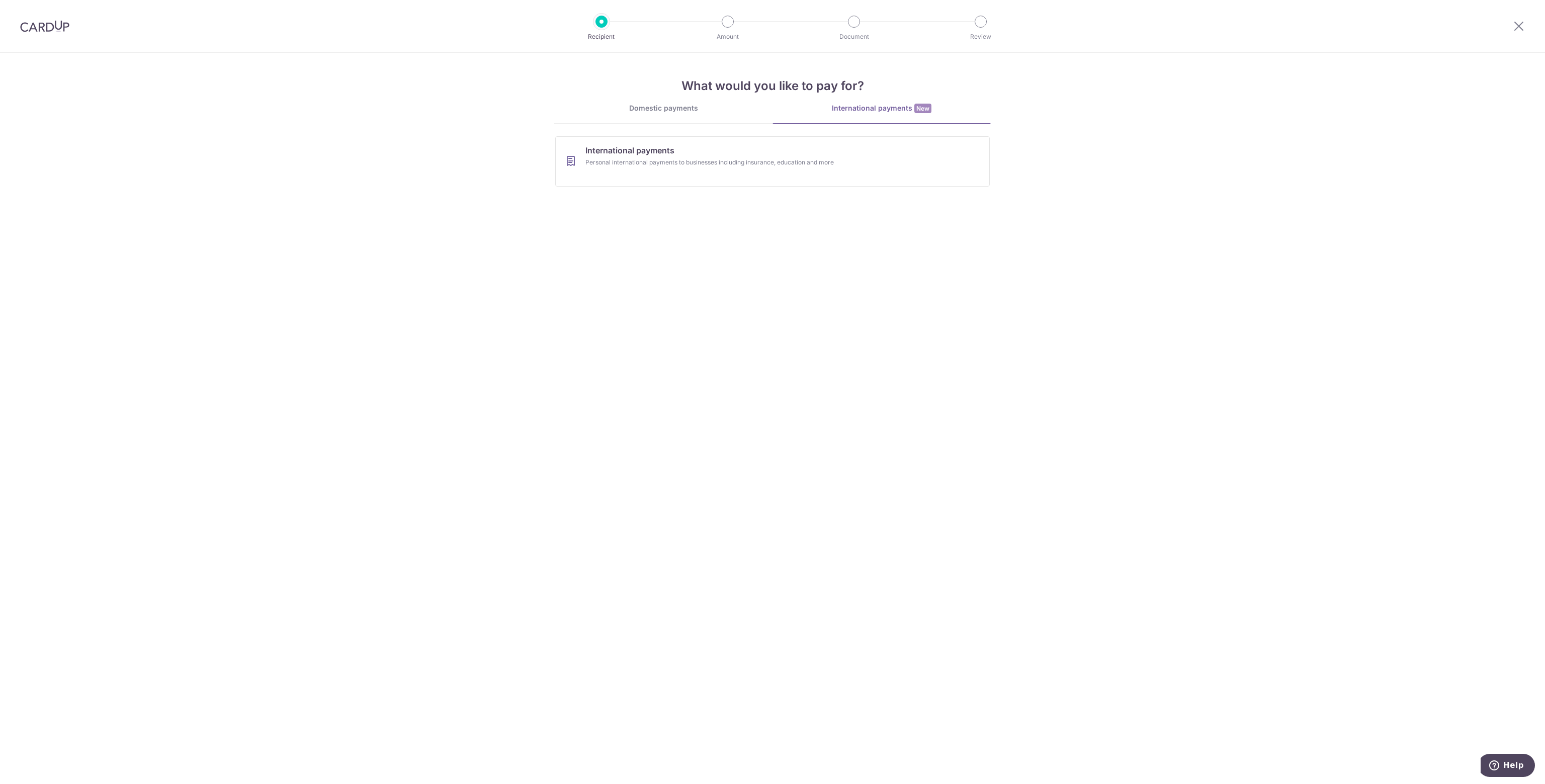
click at [682, 116] on link "Domestic payments" at bounding box center [663, 113] width 218 height 20
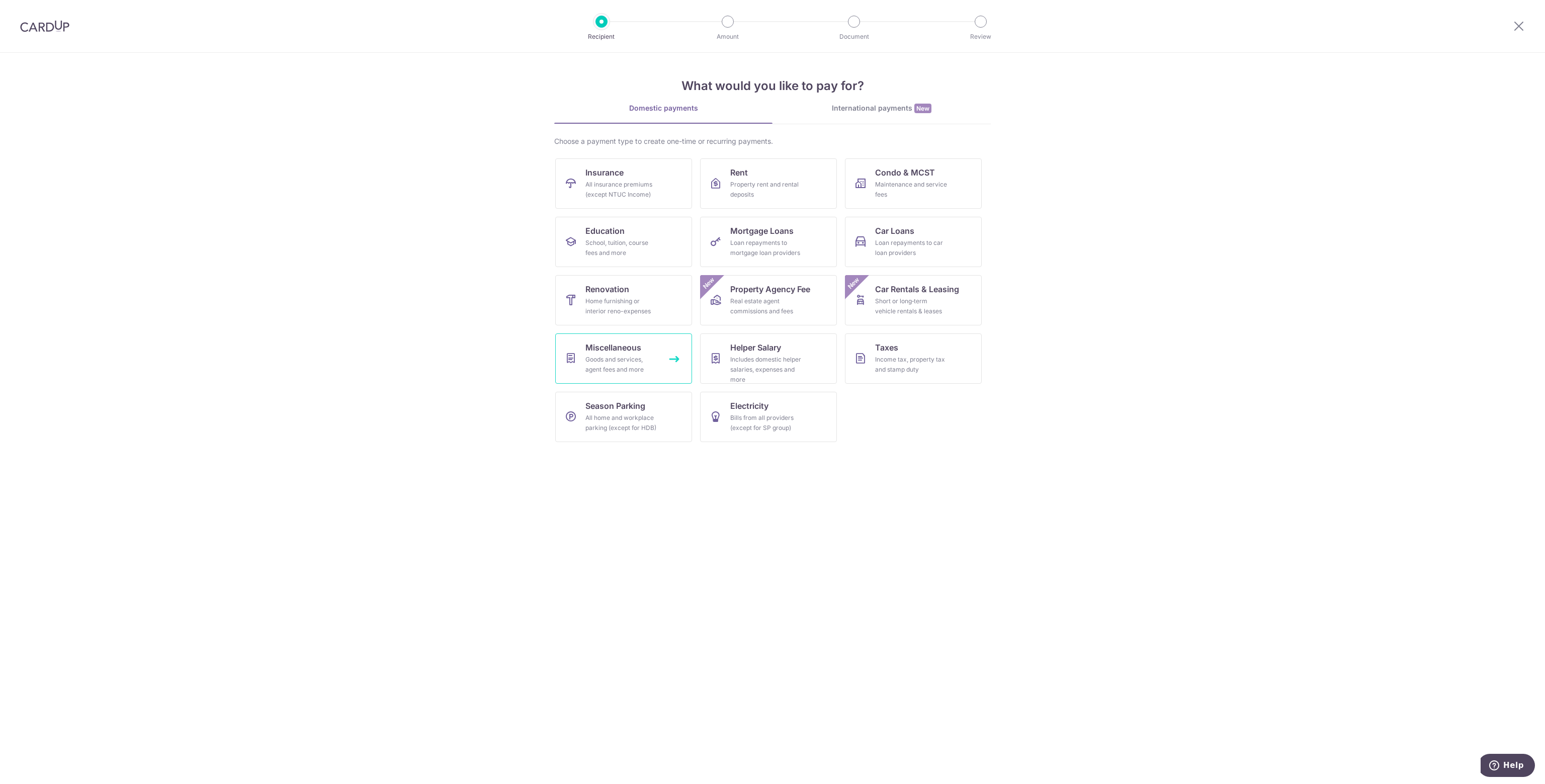
click at [676, 355] on link "Miscellaneous Goods and services, agent fees and more" at bounding box center [624, 358] width 137 height 51
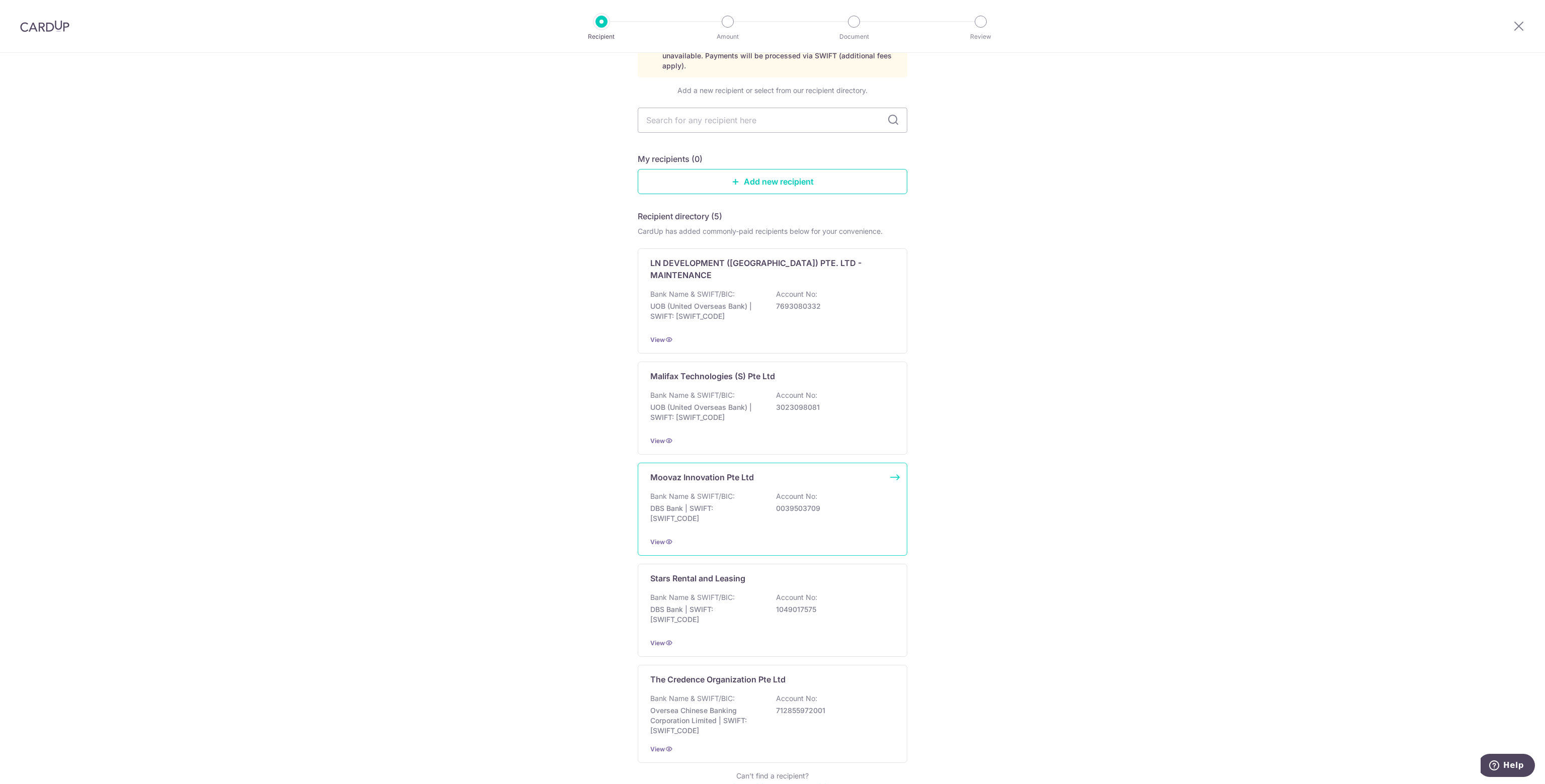
scroll to position [116, 0]
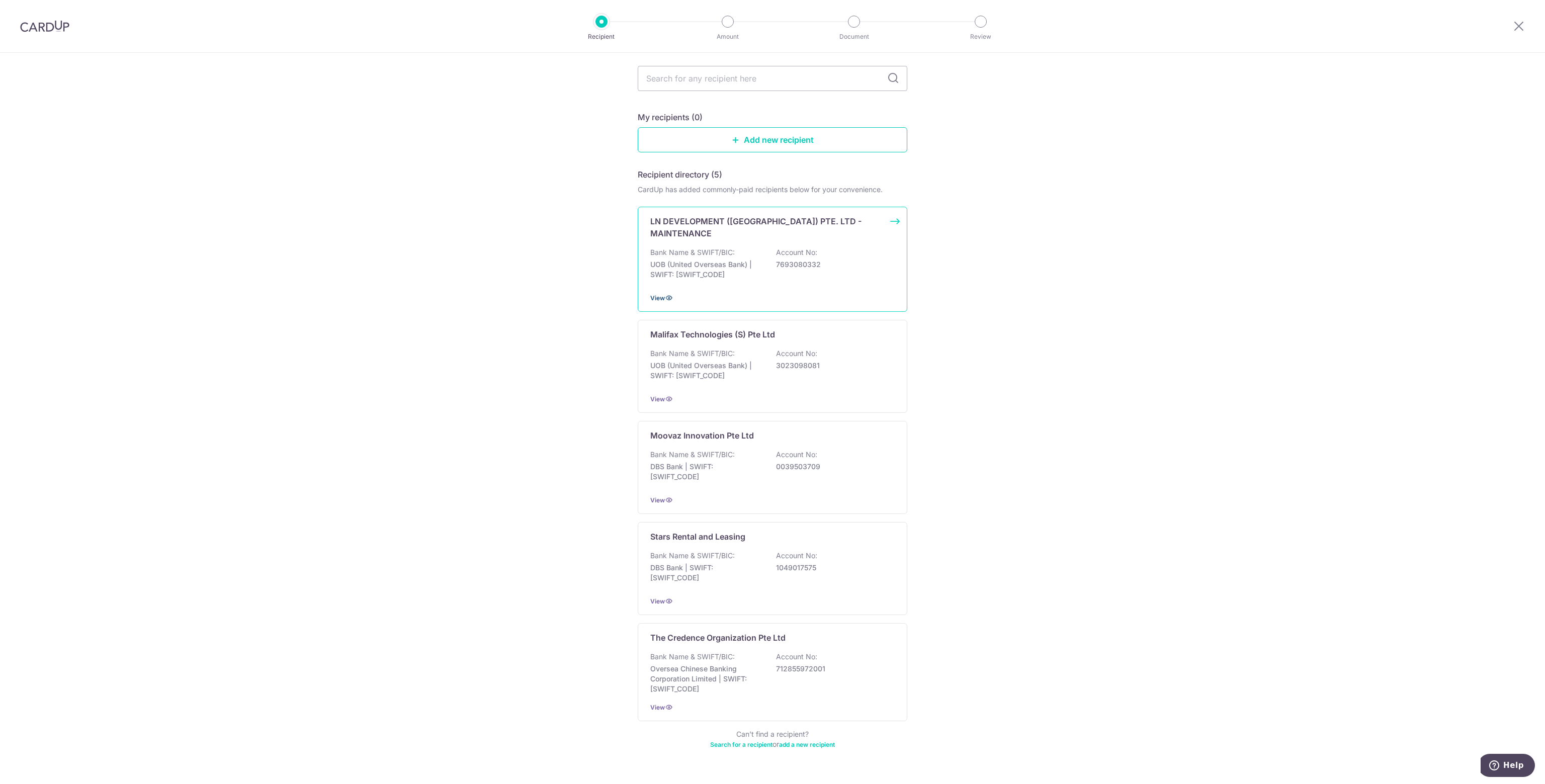
click at [657, 294] on span "View" at bounding box center [657, 298] width 14 height 7
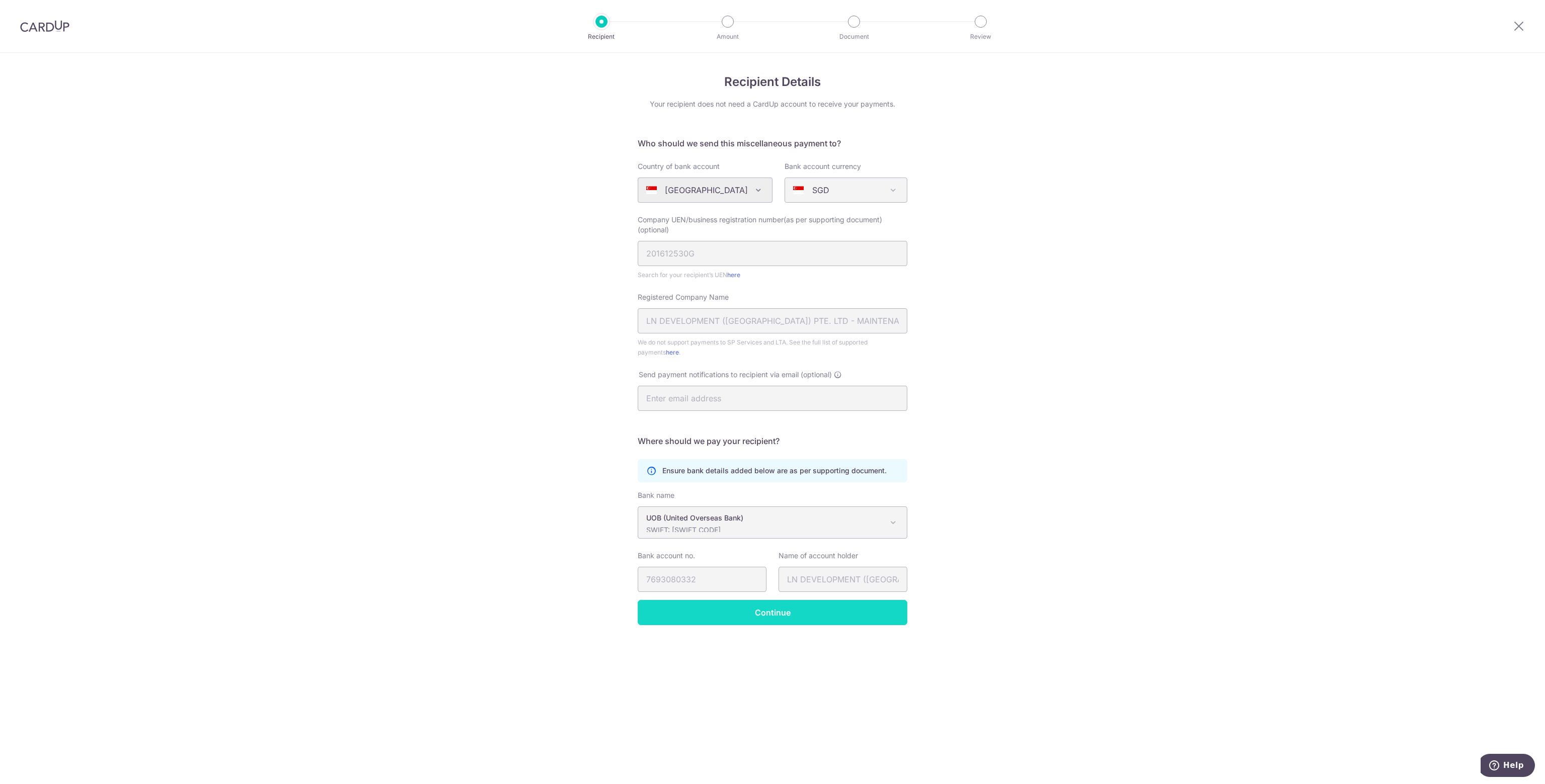
click at [715, 612] on input "Continue" at bounding box center [772, 613] width 270 height 25
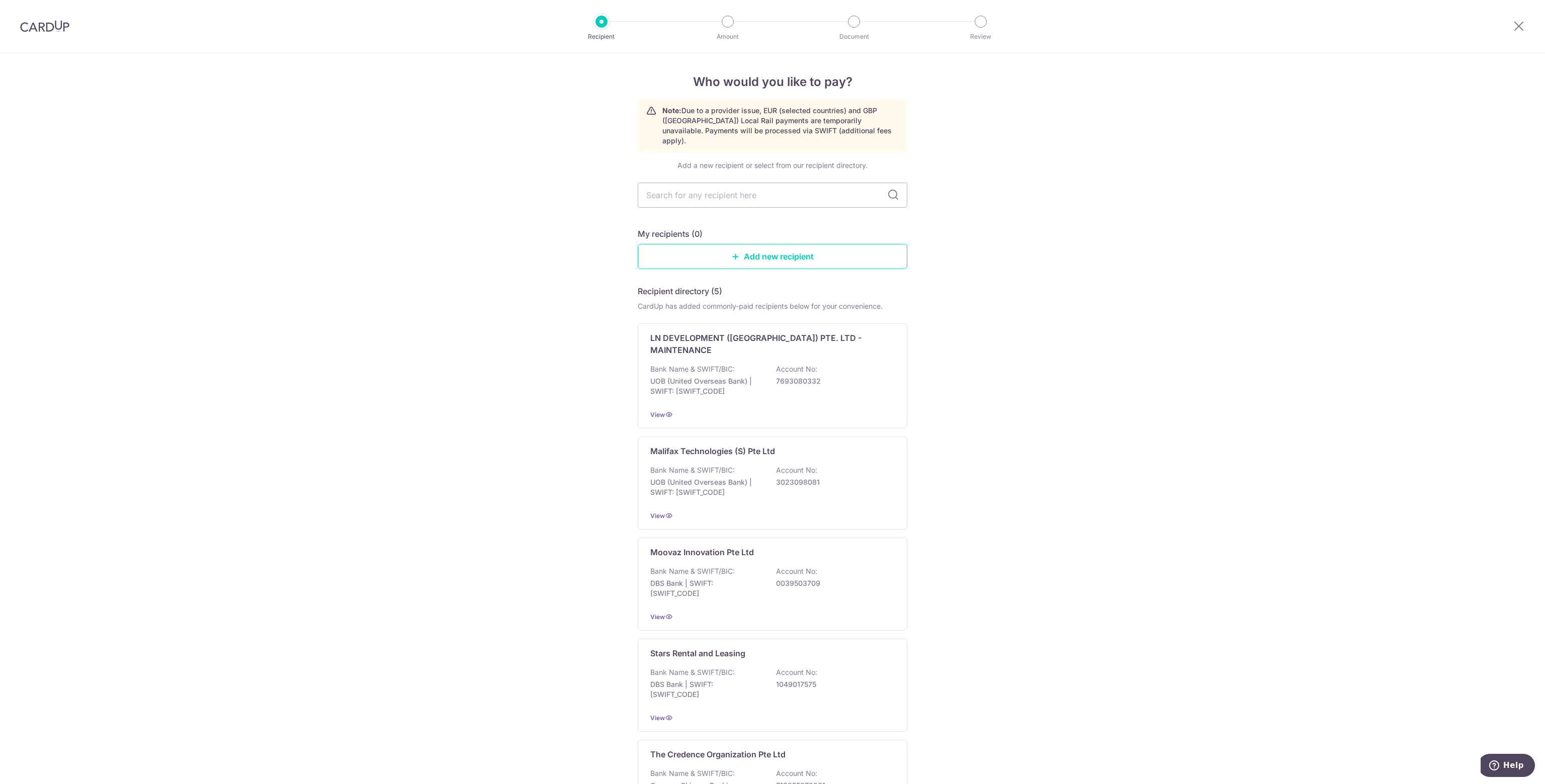
click at [731, 19] on div at bounding box center [727, 21] width 12 height 12
click at [851, 23] on div at bounding box center [853, 21] width 12 height 12
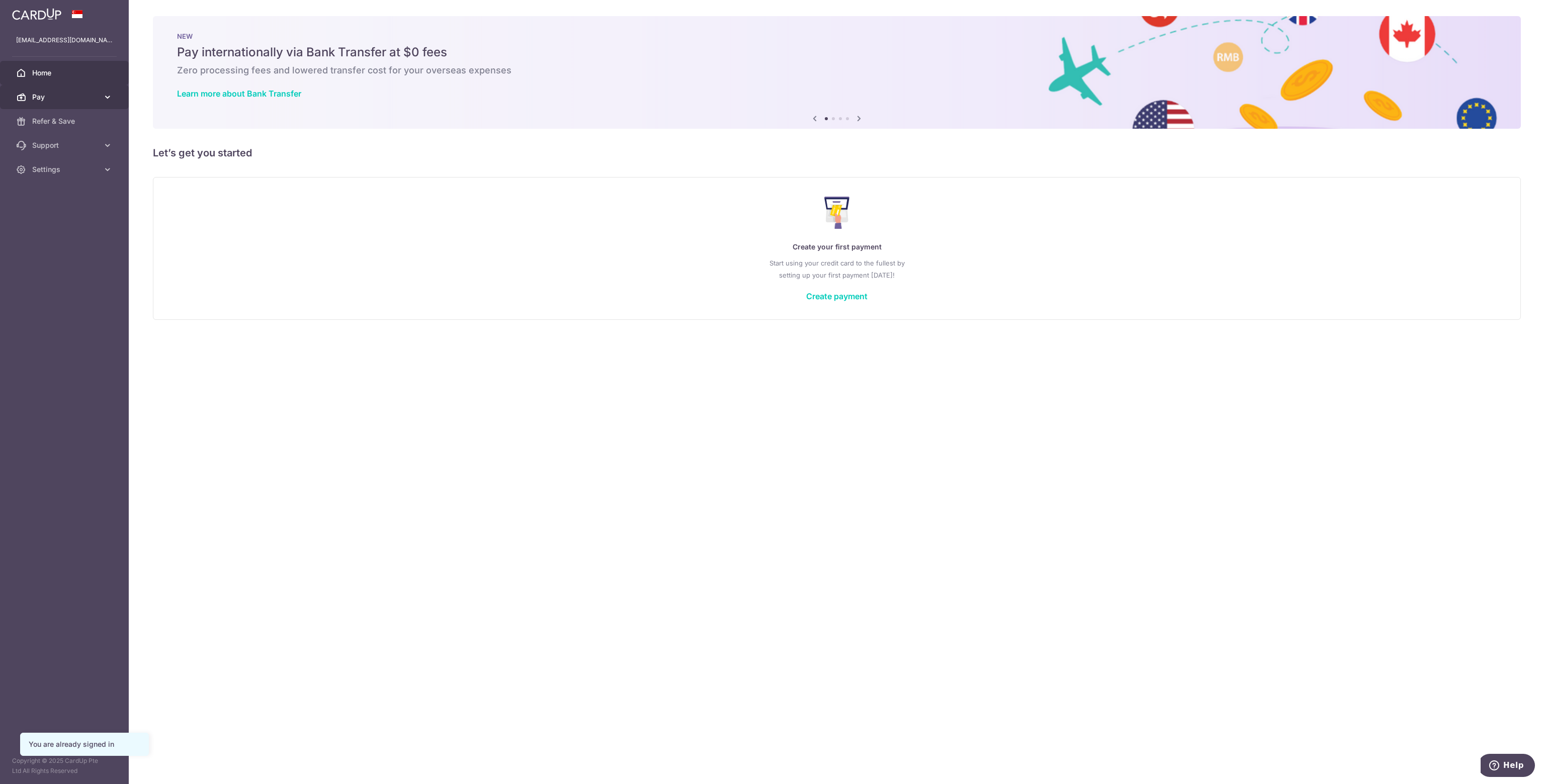
click at [106, 99] on icon at bounding box center [107, 97] width 10 height 10
click at [64, 116] on span "Payments" at bounding box center [66, 121] width 67 height 10
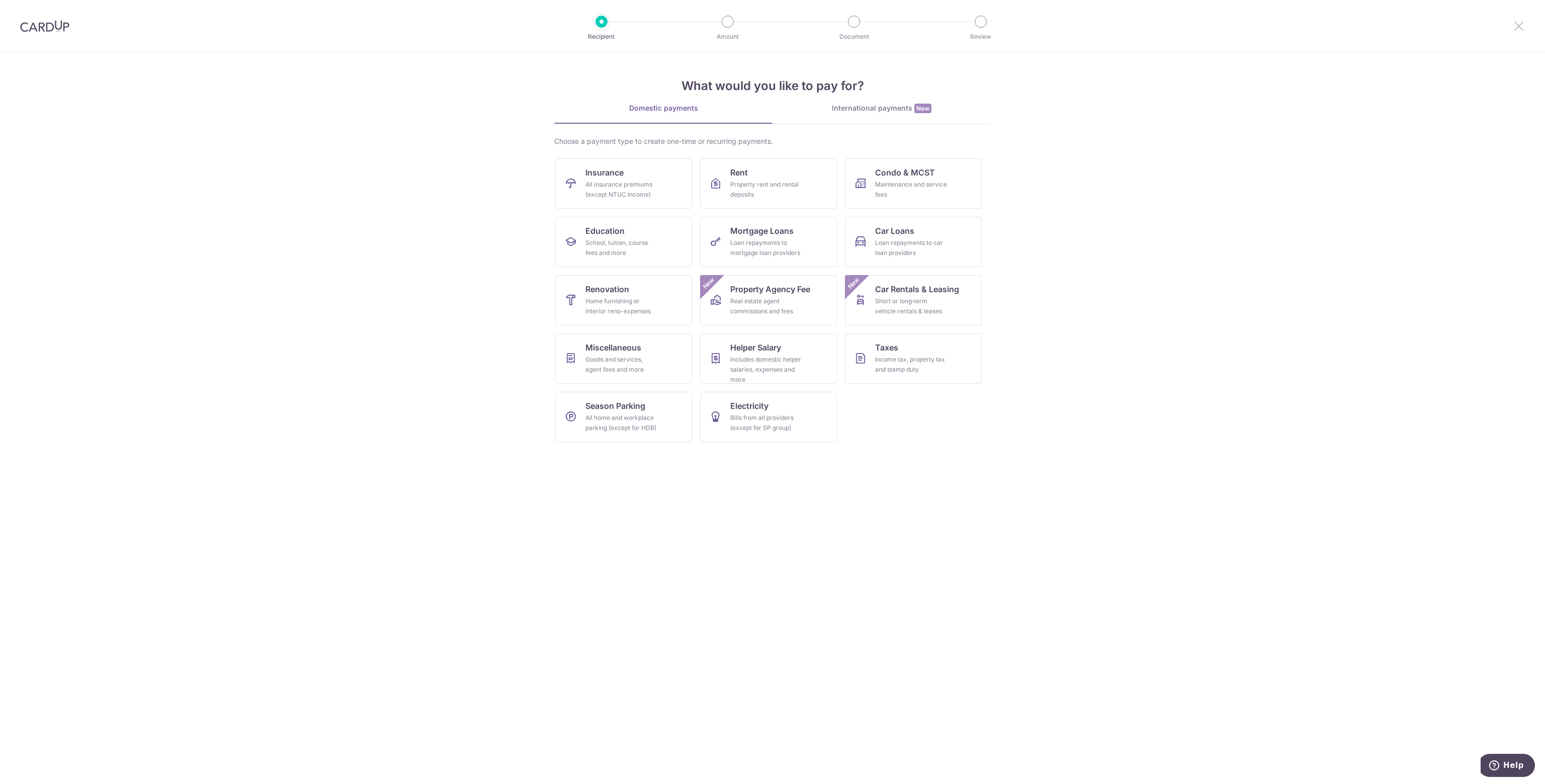
click at [1522, 29] on icon at bounding box center [1518, 26] width 12 height 13
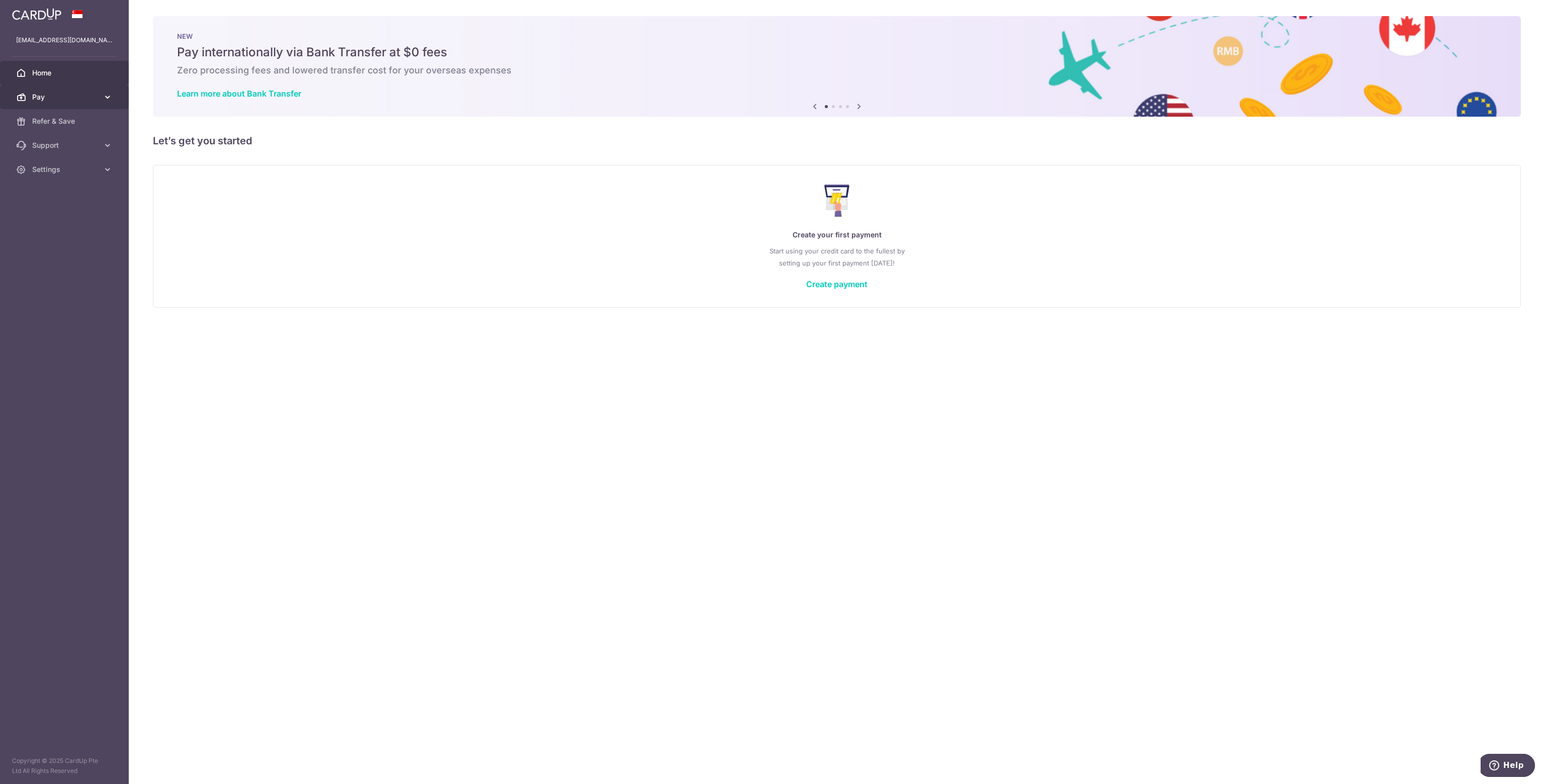
click at [105, 95] on icon at bounding box center [107, 97] width 10 height 10
click at [55, 144] on span "Recipients" at bounding box center [66, 144] width 67 height 10
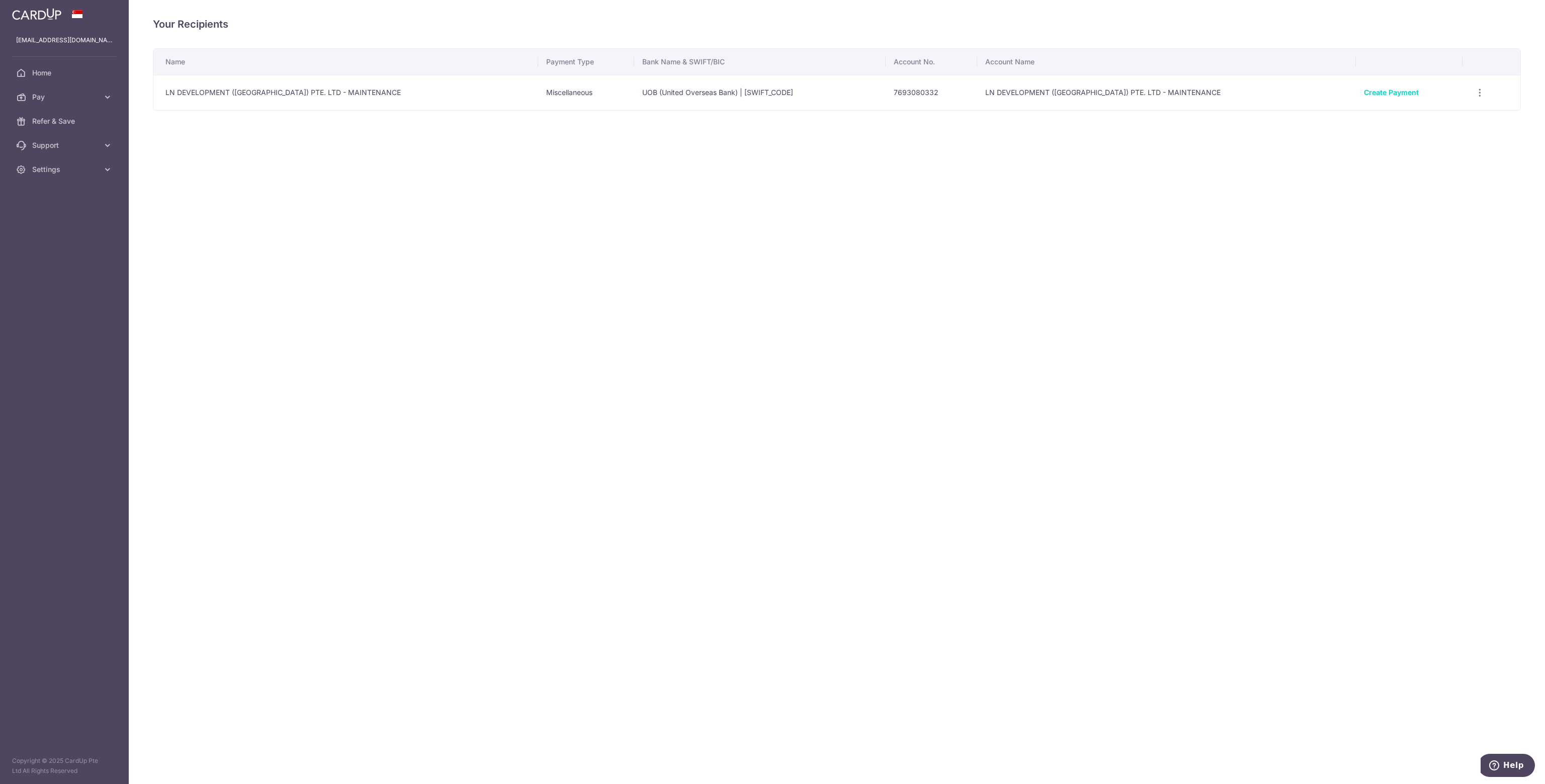
click at [1366, 97] on div "Create Payment" at bounding box center [1409, 92] width 90 height 10
click at [103, 98] on icon at bounding box center [107, 97] width 10 height 10
click at [80, 120] on span "Payments" at bounding box center [66, 121] width 67 height 10
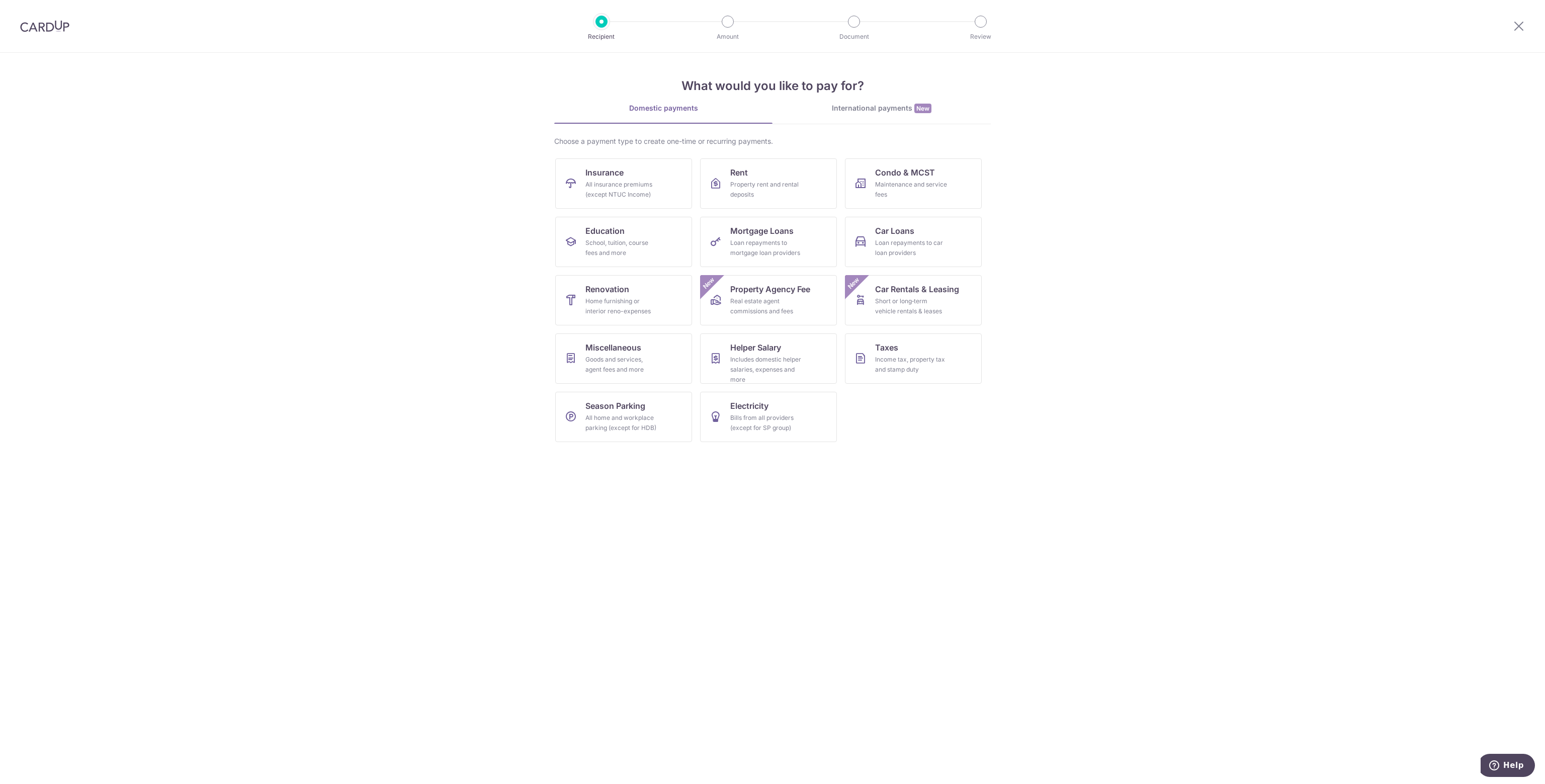
click at [1515, 18] on div at bounding box center [1519, 26] width 52 height 52
drag, startPoint x: 1520, startPoint y: 25, endPoint x: 1463, endPoint y: 34, distance: 57.7
click at [1520, 26] on icon at bounding box center [1518, 26] width 12 height 13
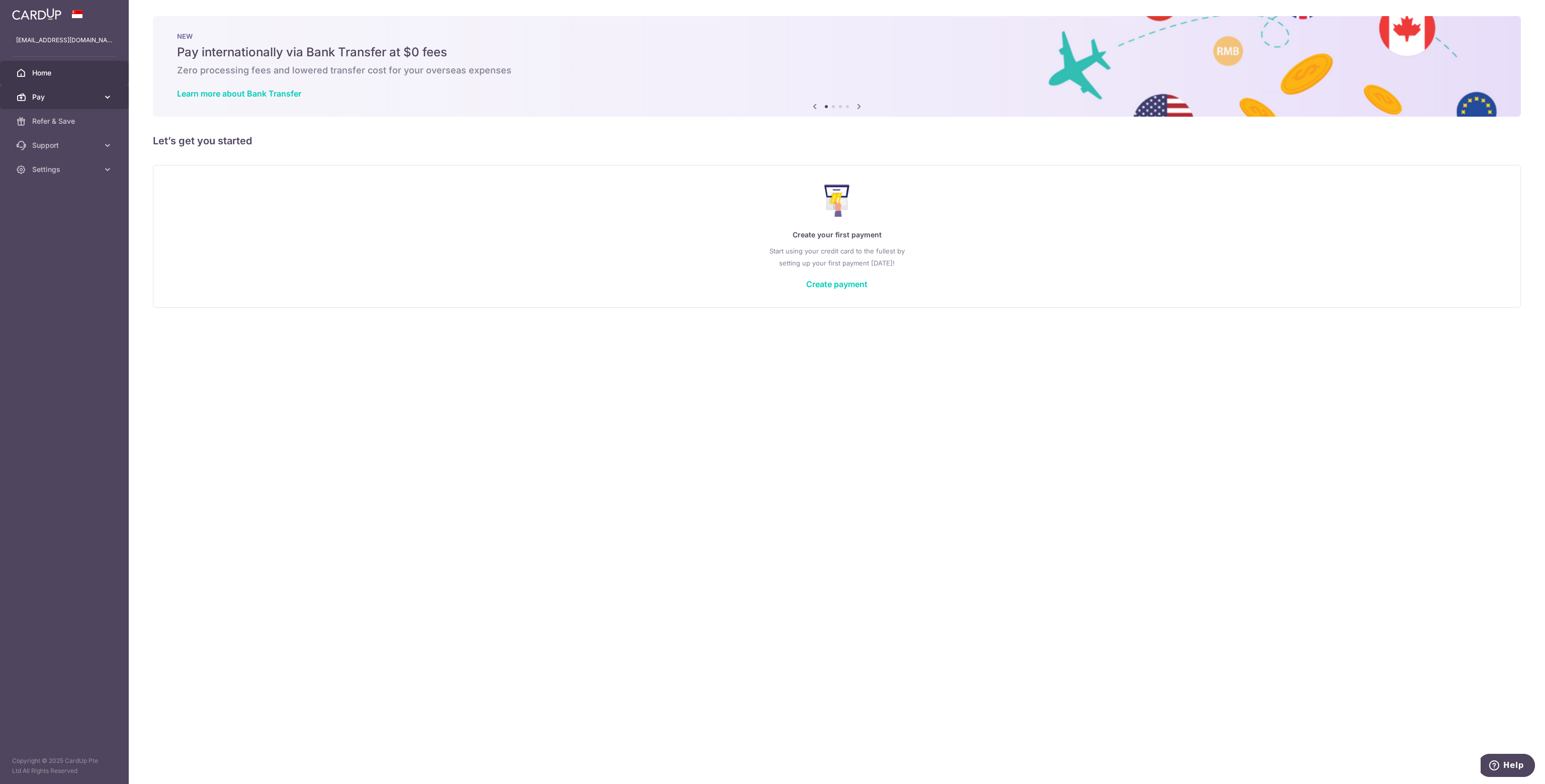
click at [102, 96] on link "Pay" at bounding box center [64, 97] width 129 height 24
click at [60, 142] on span "Recipients" at bounding box center [66, 144] width 67 height 10
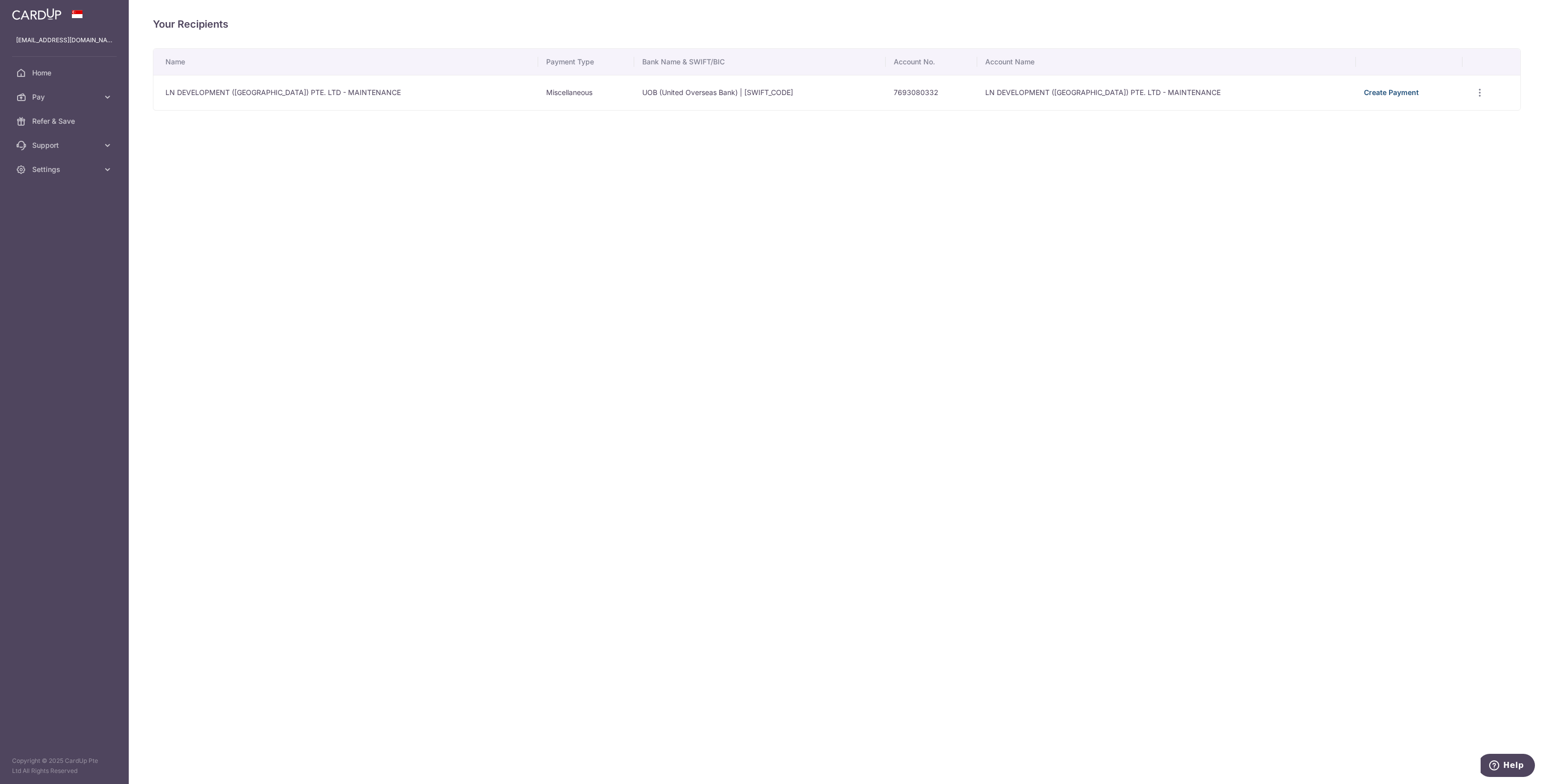
click at [1372, 90] on link "Create Payment" at bounding box center [1391, 92] width 55 height 8
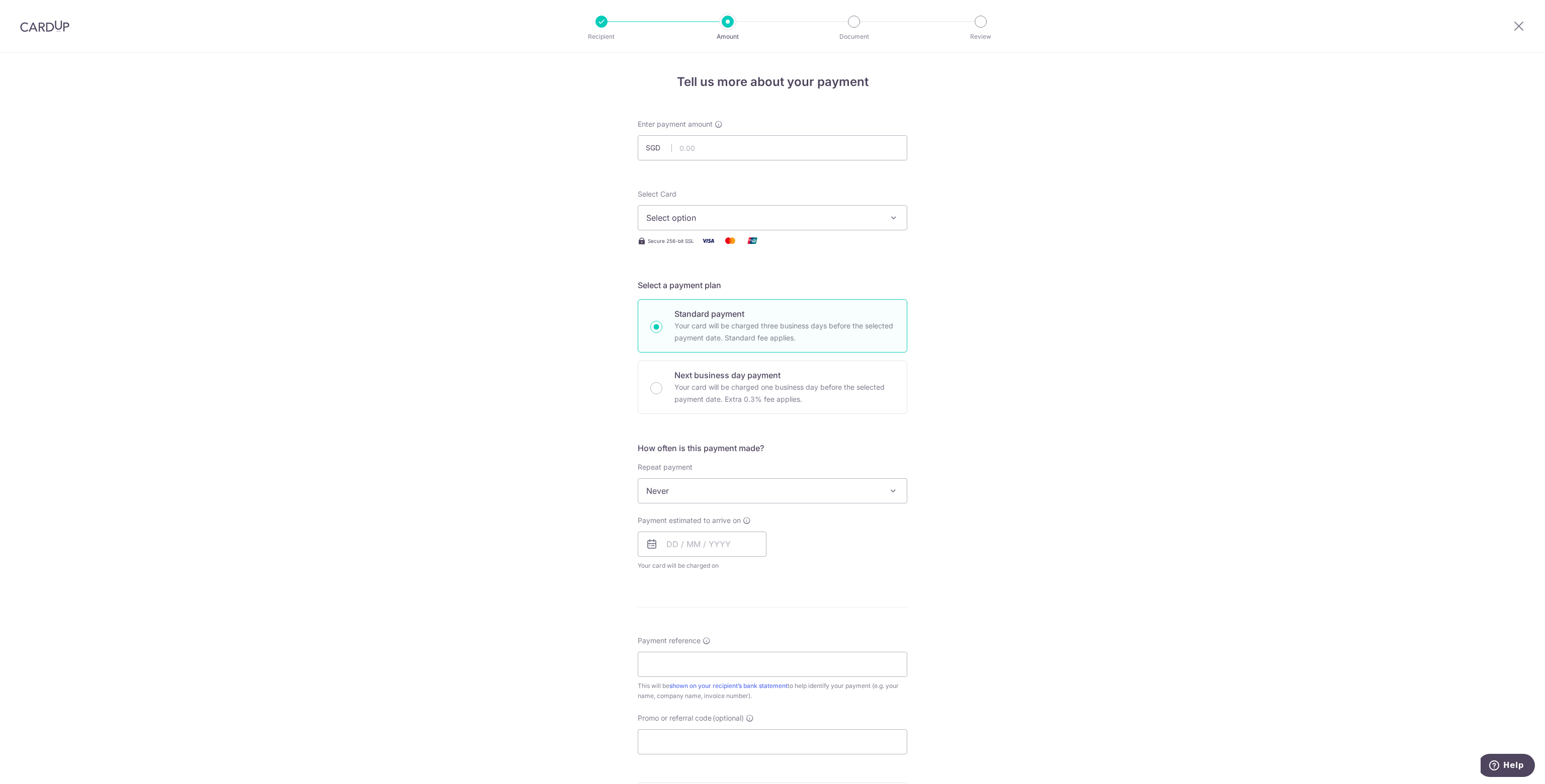
click at [721, 217] on span "Select option" at bounding box center [763, 217] width 235 height 12
click at [1026, 230] on div "Tell us more about your payment Enter payment amount SGD Select Card Select opt…" at bounding box center [772, 508] width 1545 height 909
click at [732, 210] on button "Select option" at bounding box center [772, 217] width 270 height 25
click at [752, 146] on input "text" at bounding box center [772, 148] width 270 height 25
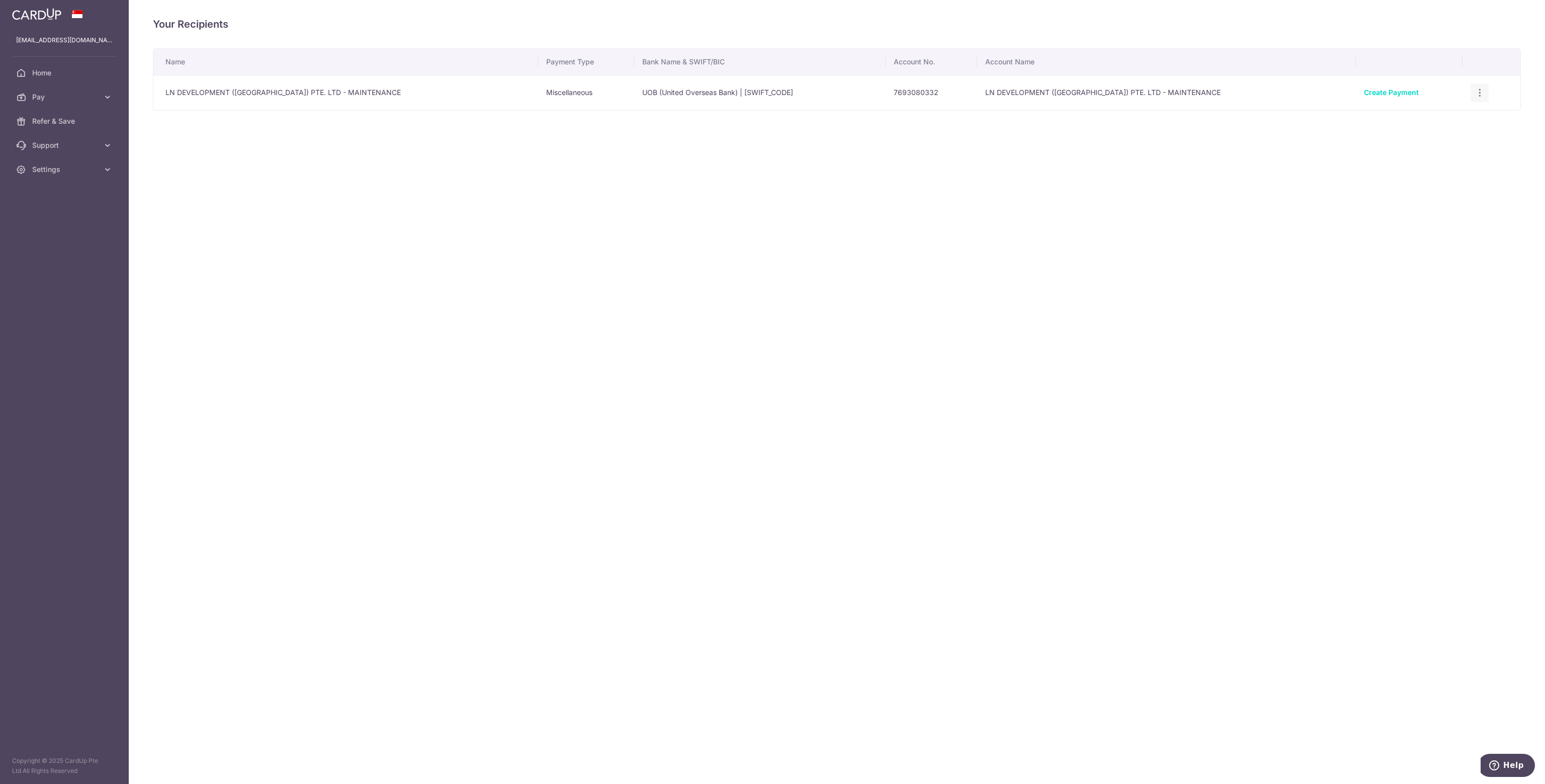
click at [1477, 90] on icon "button" at bounding box center [1480, 93] width 11 height 11
click at [1062, 91] on td "LN DEVELOPMENT ([GEOGRAPHIC_DATA]) PTE. LTD - MAINTENANCE" at bounding box center [1167, 92] width 379 height 35
